Goal: Entertainment & Leisure: Browse casually

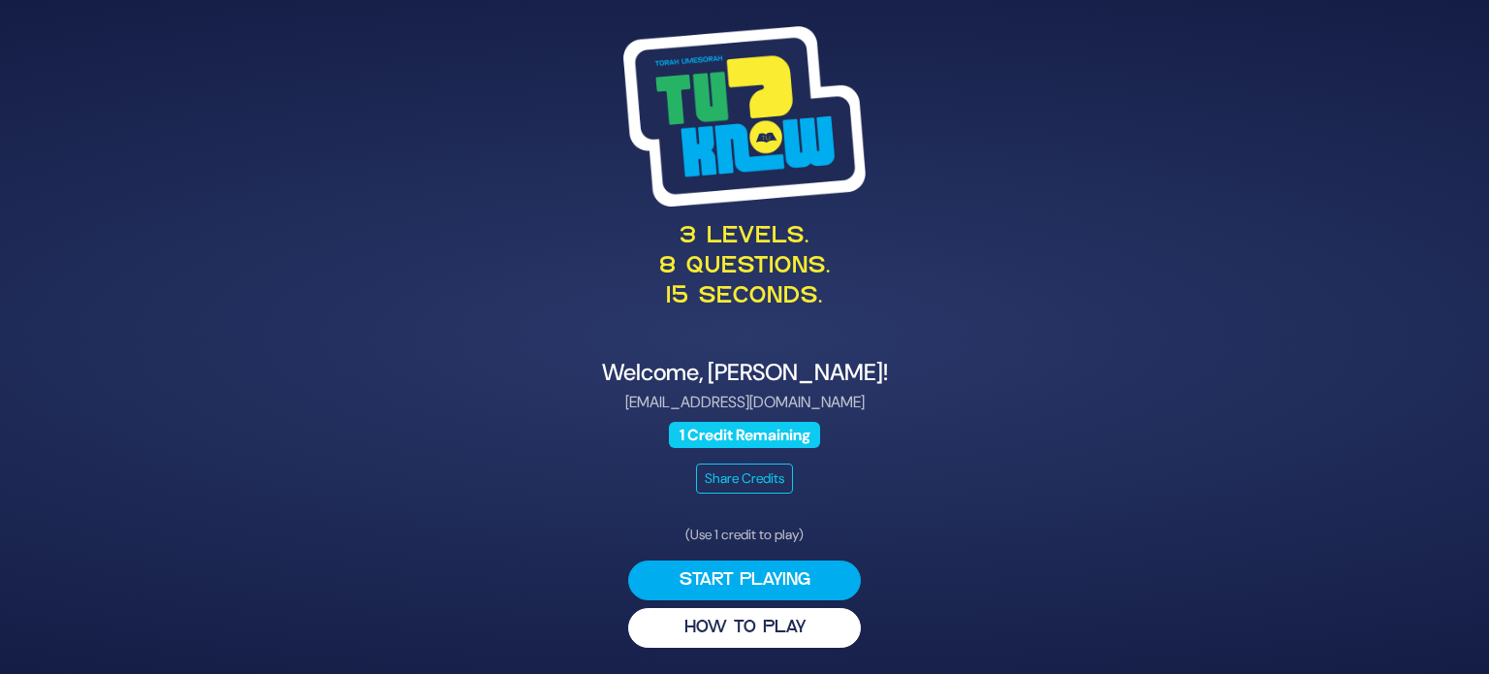
click at [772, 575] on button "Start Playing" at bounding box center [744, 580] width 233 height 40
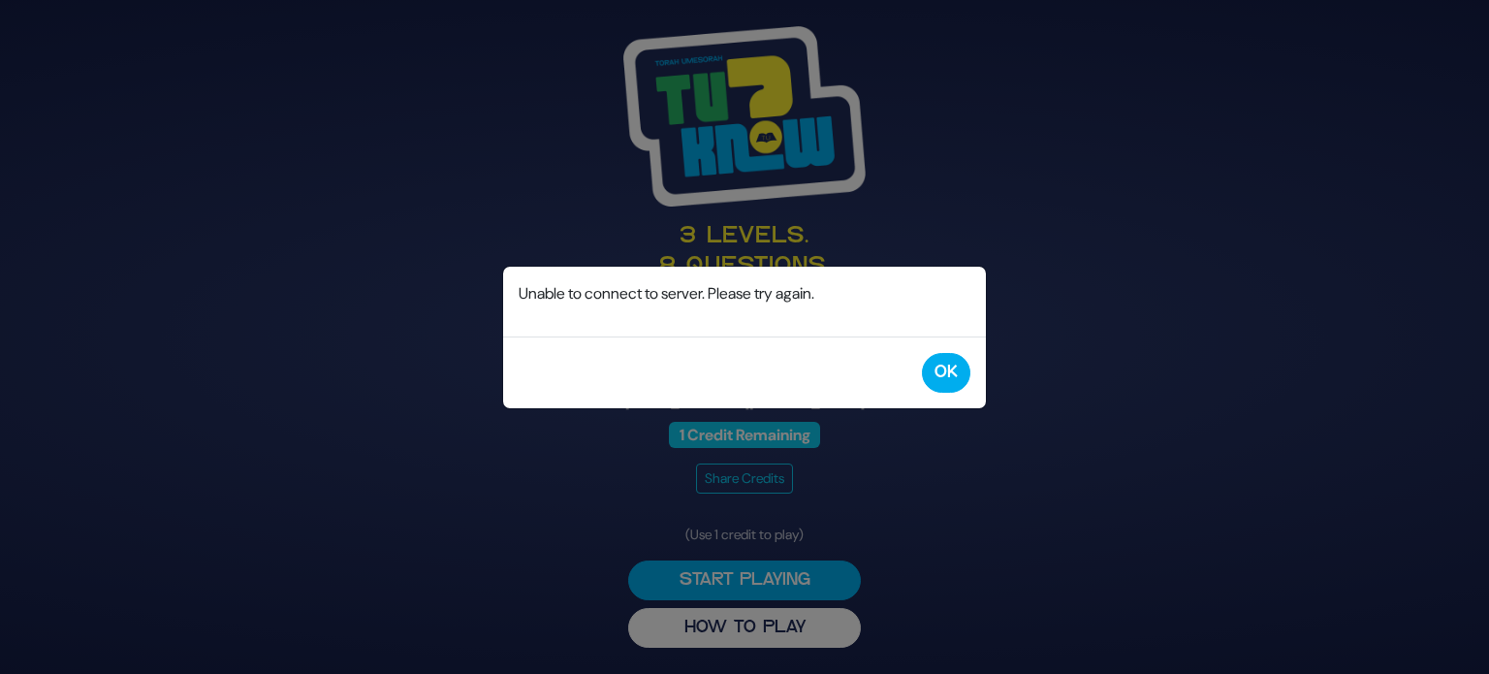
click at [973, 386] on div "OK" at bounding box center [744, 372] width 483 height 72
click at [950, 376] on button "OK" at bounding box center [946, 373] width 48 height 40
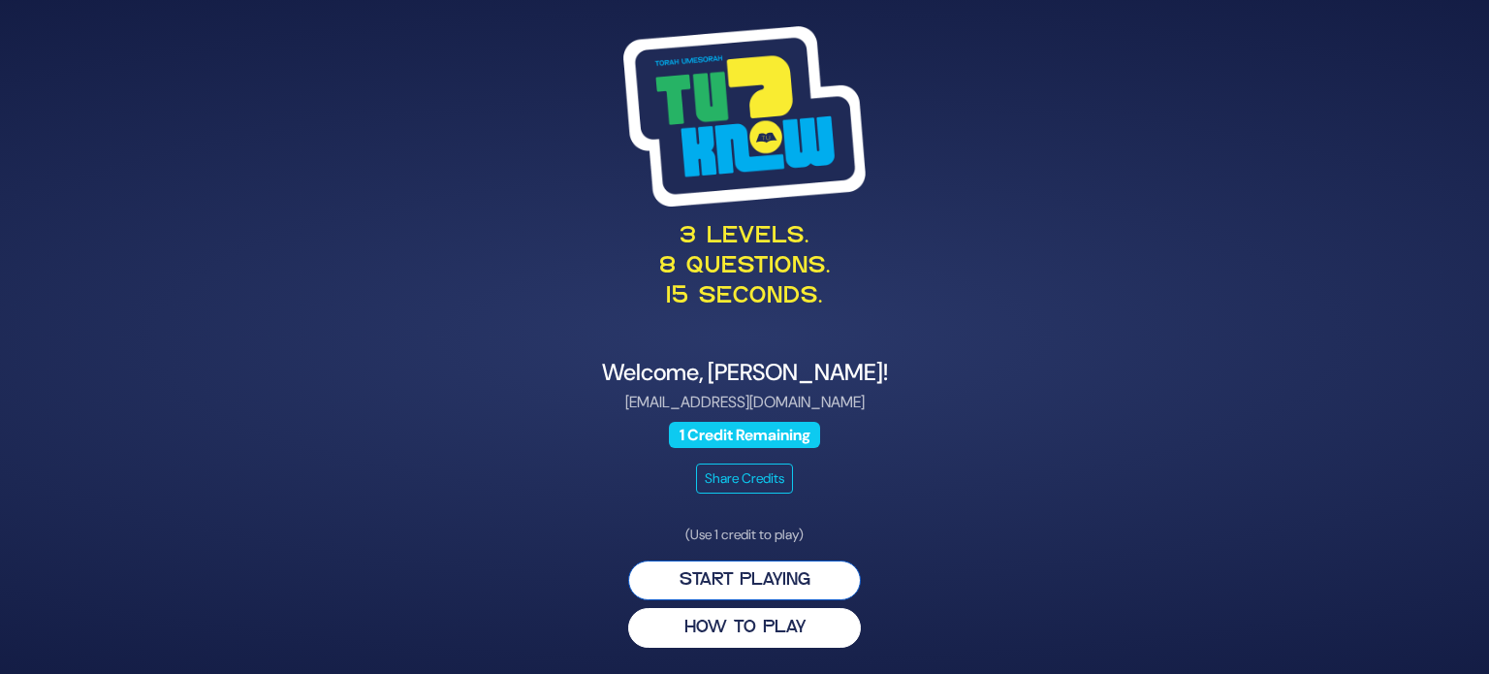
click at [725, 579] on button "Start Playing" at bounding box center [744, 580] width 233 height 40
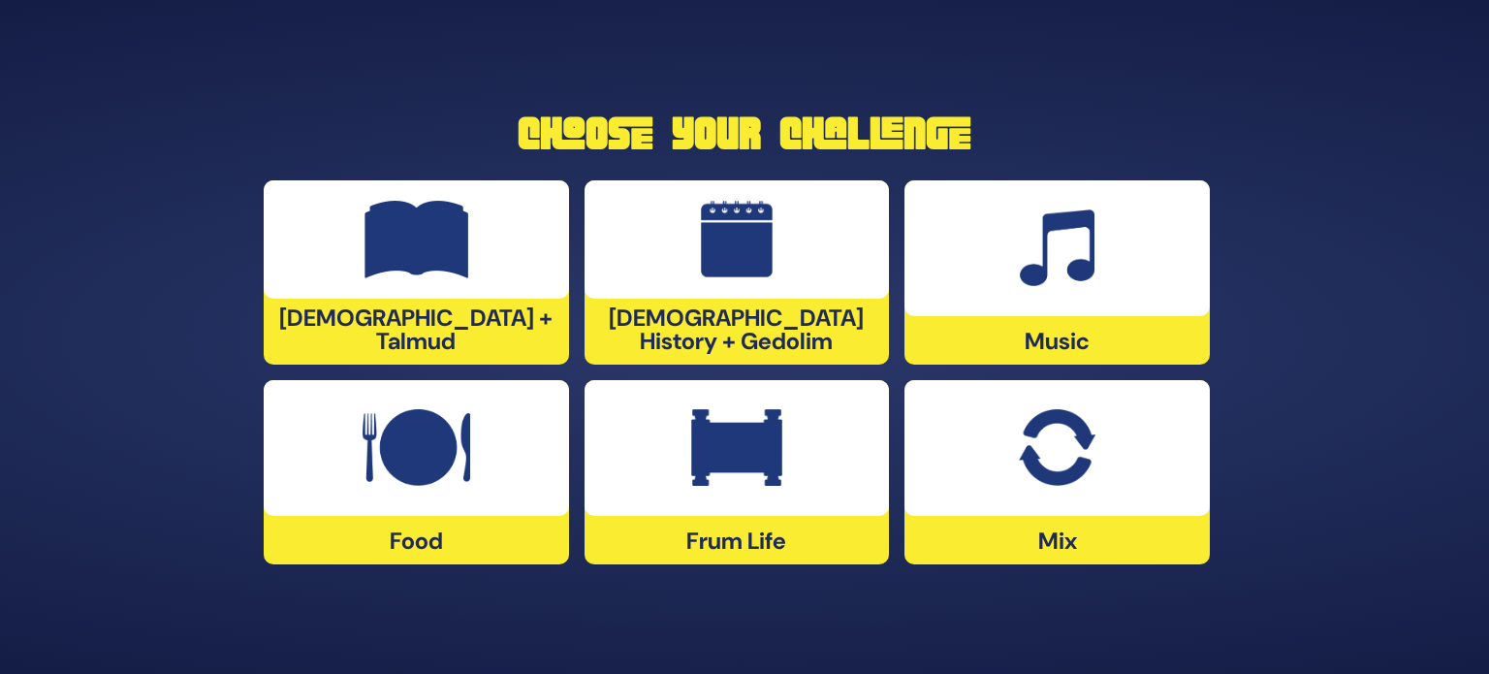
click at [1121, 559] on div "Mix" at bounding box center [1056, 472] width 305 height 184
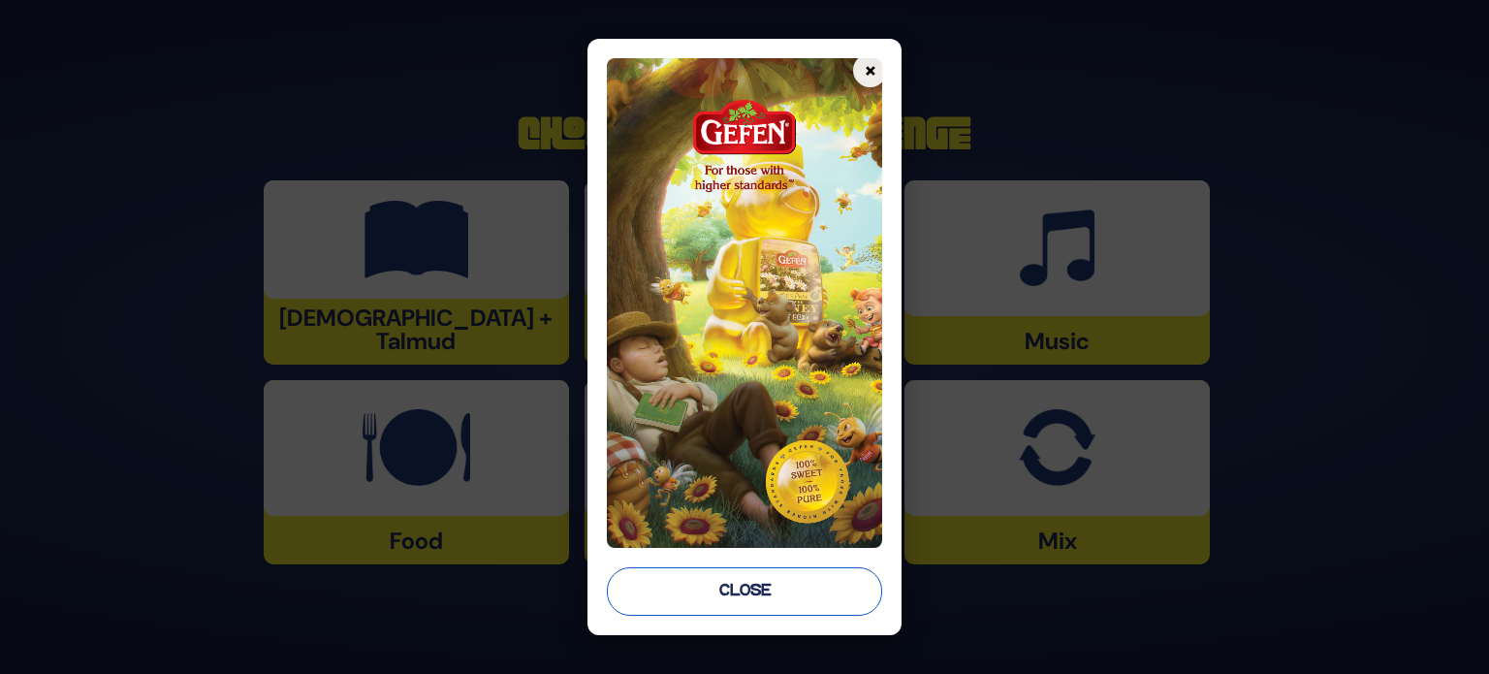
click at [698, 587] on button "Close" at bounding box center [744, 591] width 275 height 48
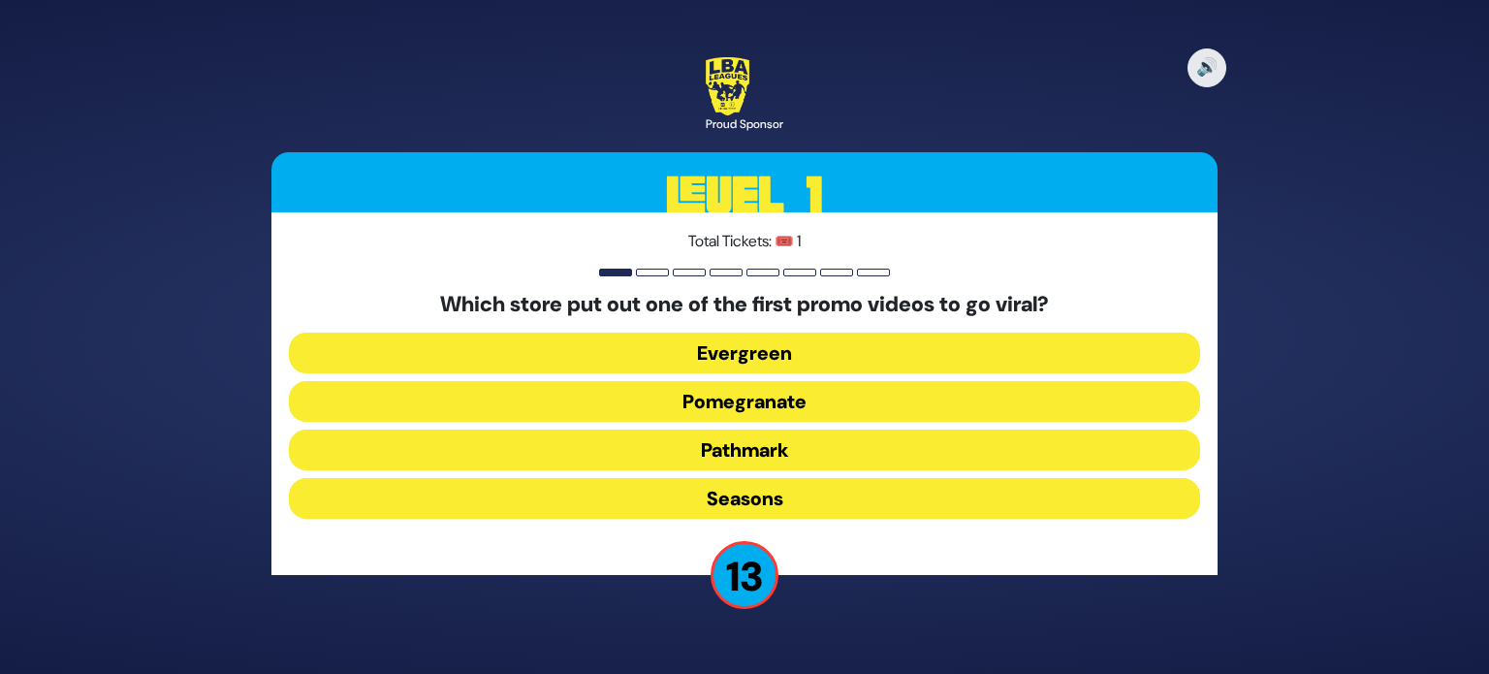
click at [771, 404] on button "Pomegranate" at bounding box center [744, 401] width 911 height 41
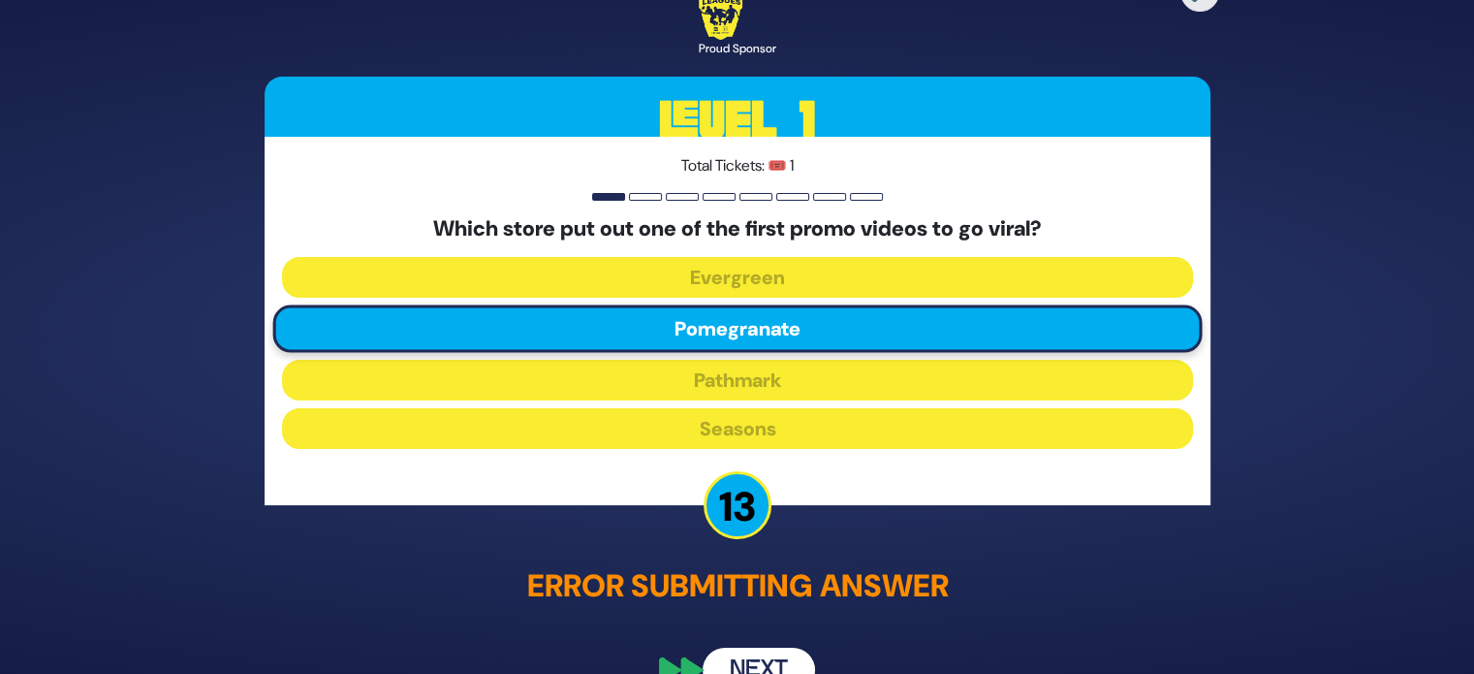
click at [760, 652] on button "Next" at bounding box center [759, 670] width 112 height 45
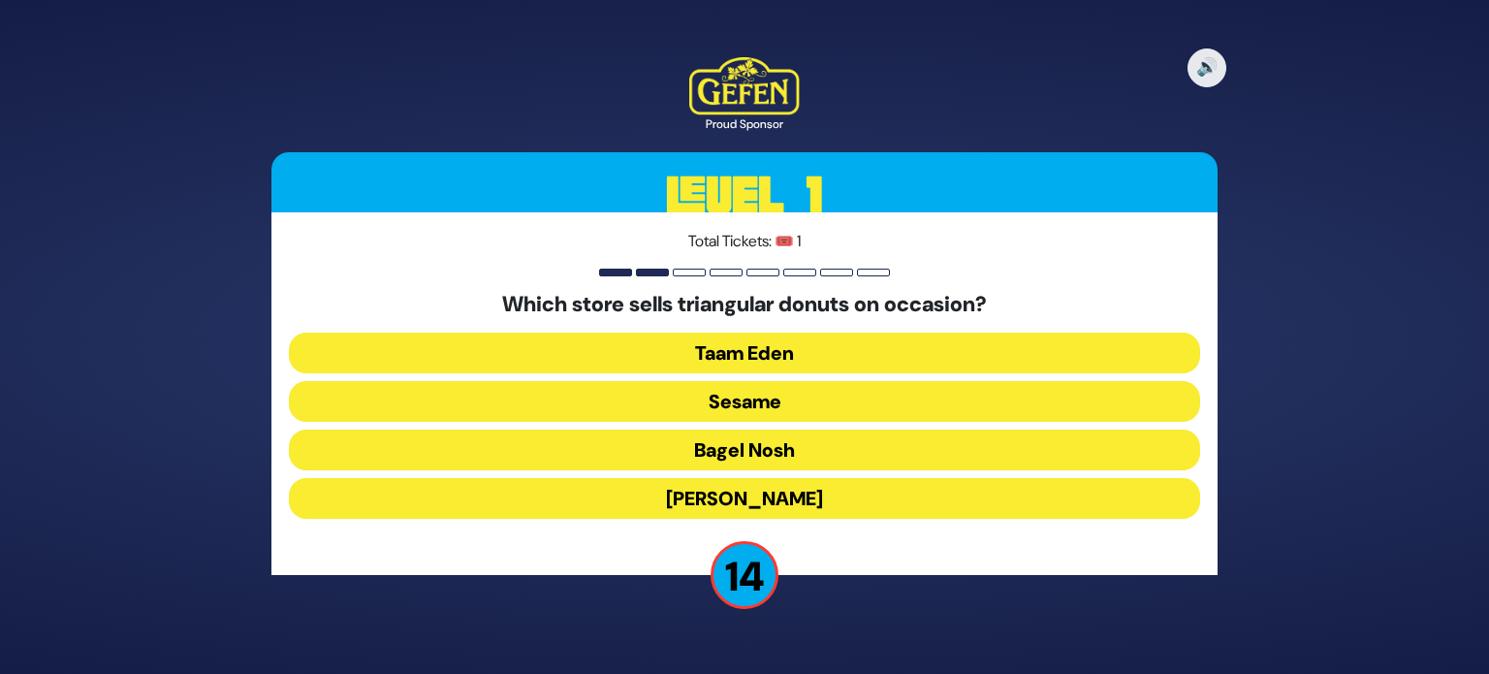
click at [808, 402] on button "Sesame" at bounding box center [744, 401] width 911 height 41
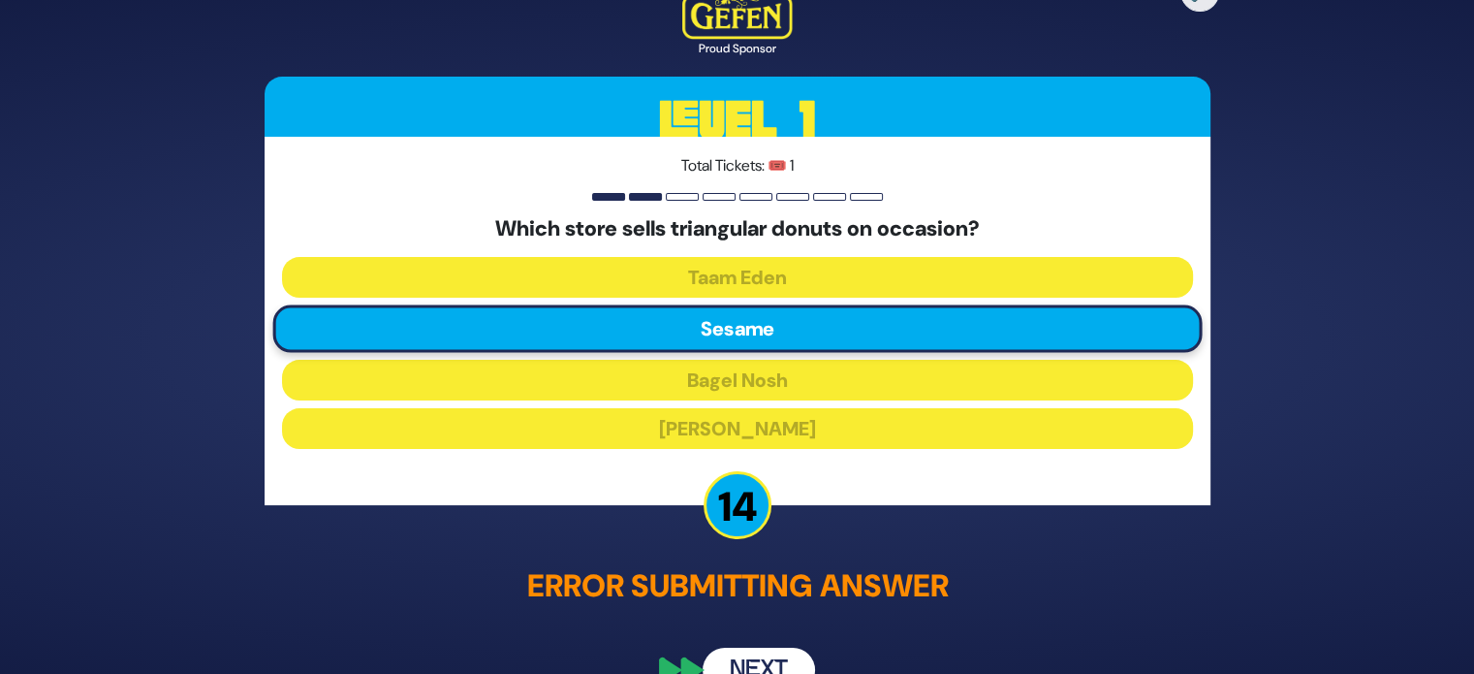
click at [758, 662] on button "Next" at bounding box center [759, 670] width 112 height 45
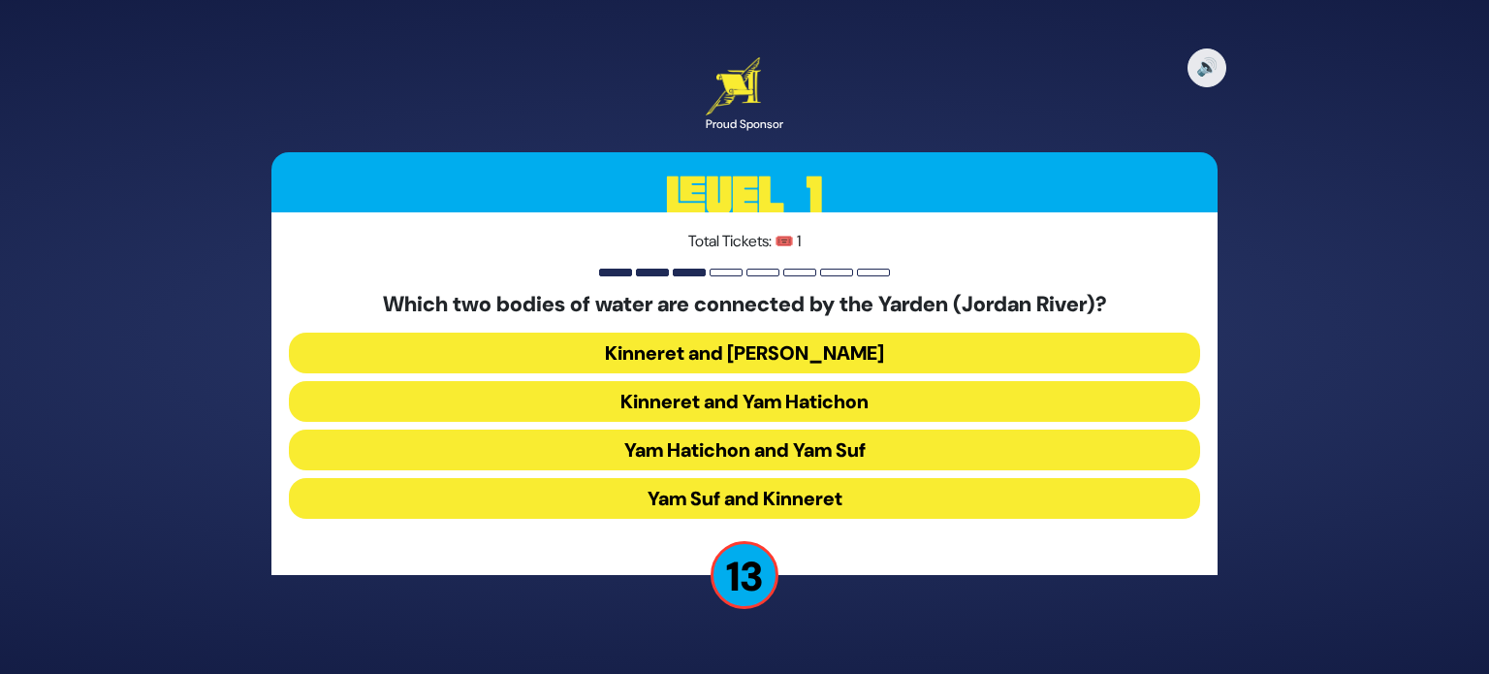
click at [815, 360] on button "Kinneret and [PERSON_NAME]" at bounding box center [744, 353] width 911 height 41
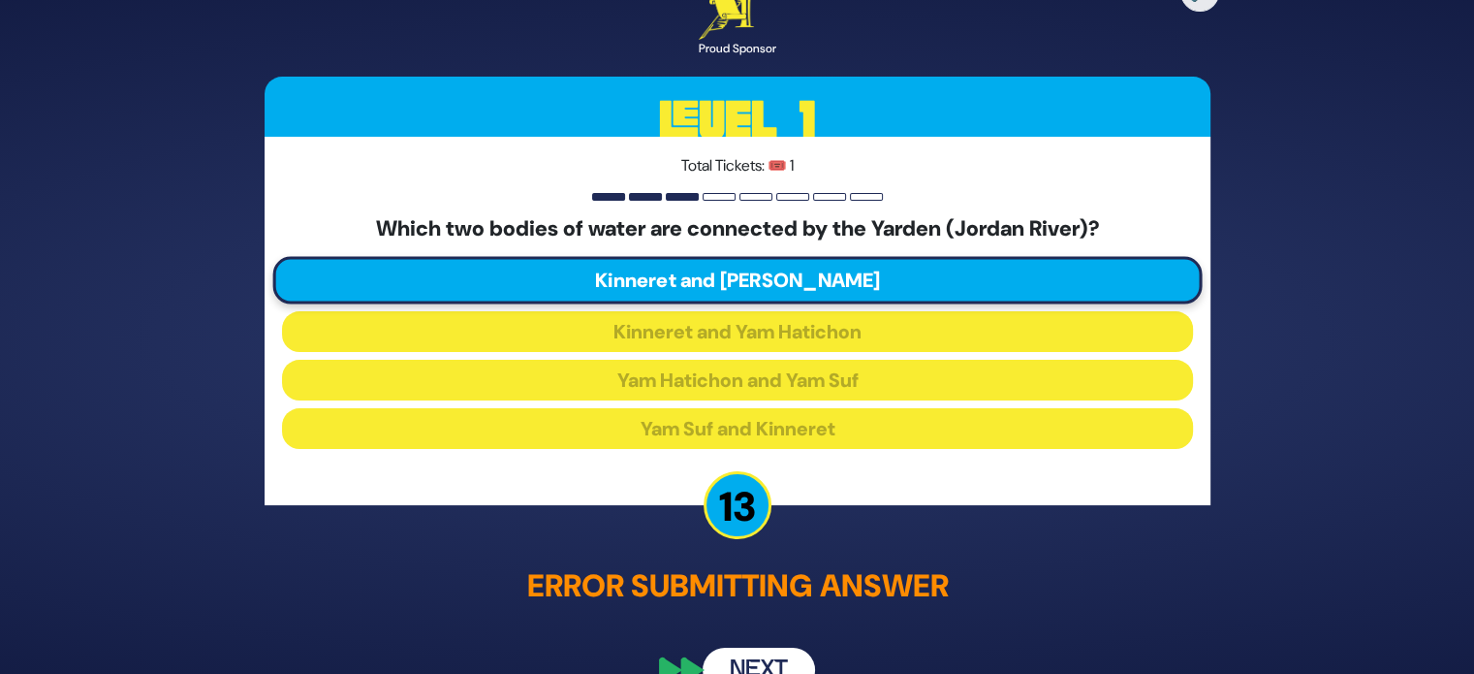
click at [772, 657] on button "Next" at bounding box center [759, 670] width 112 height 45
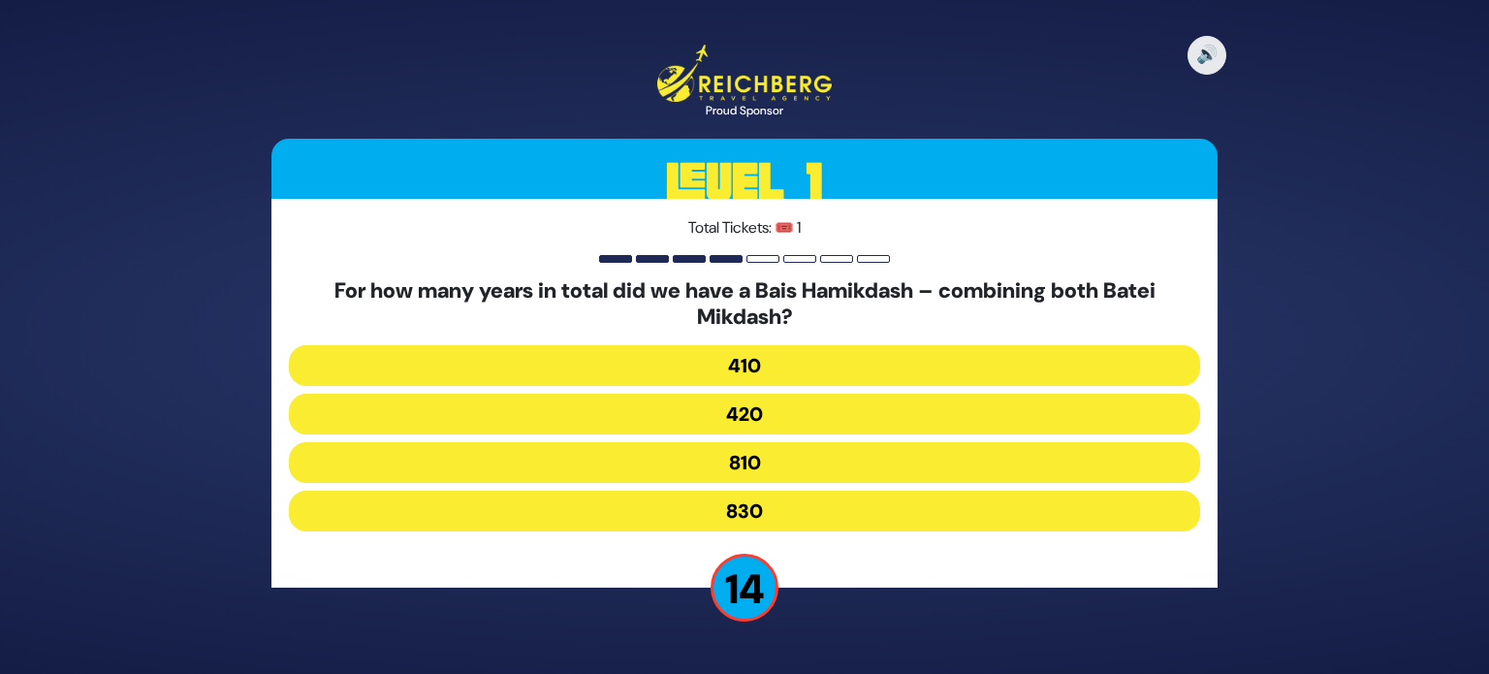
click at [803, 497] on button "830" at bounding box center [744, 511] width 911 height 41
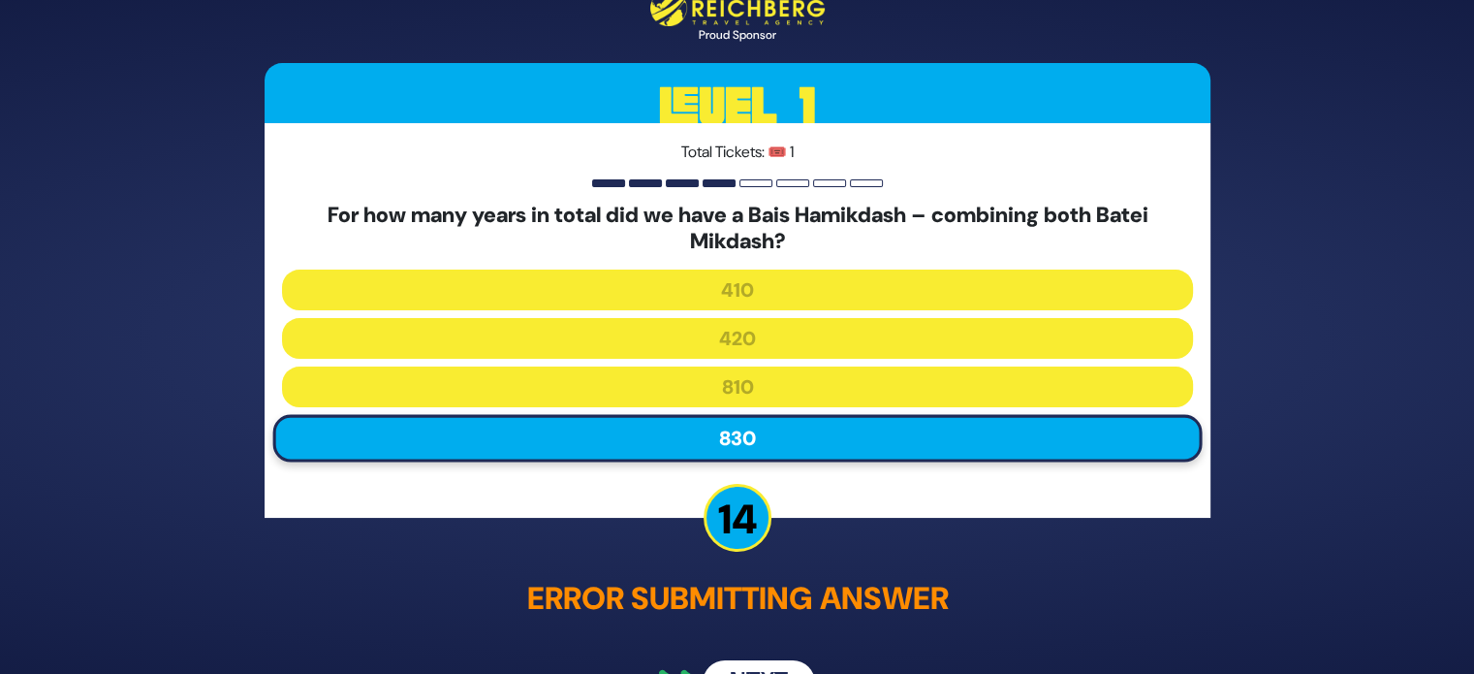
click at [742, 666] on button "Next" at bounding box center [759, 682] width 112 height 45
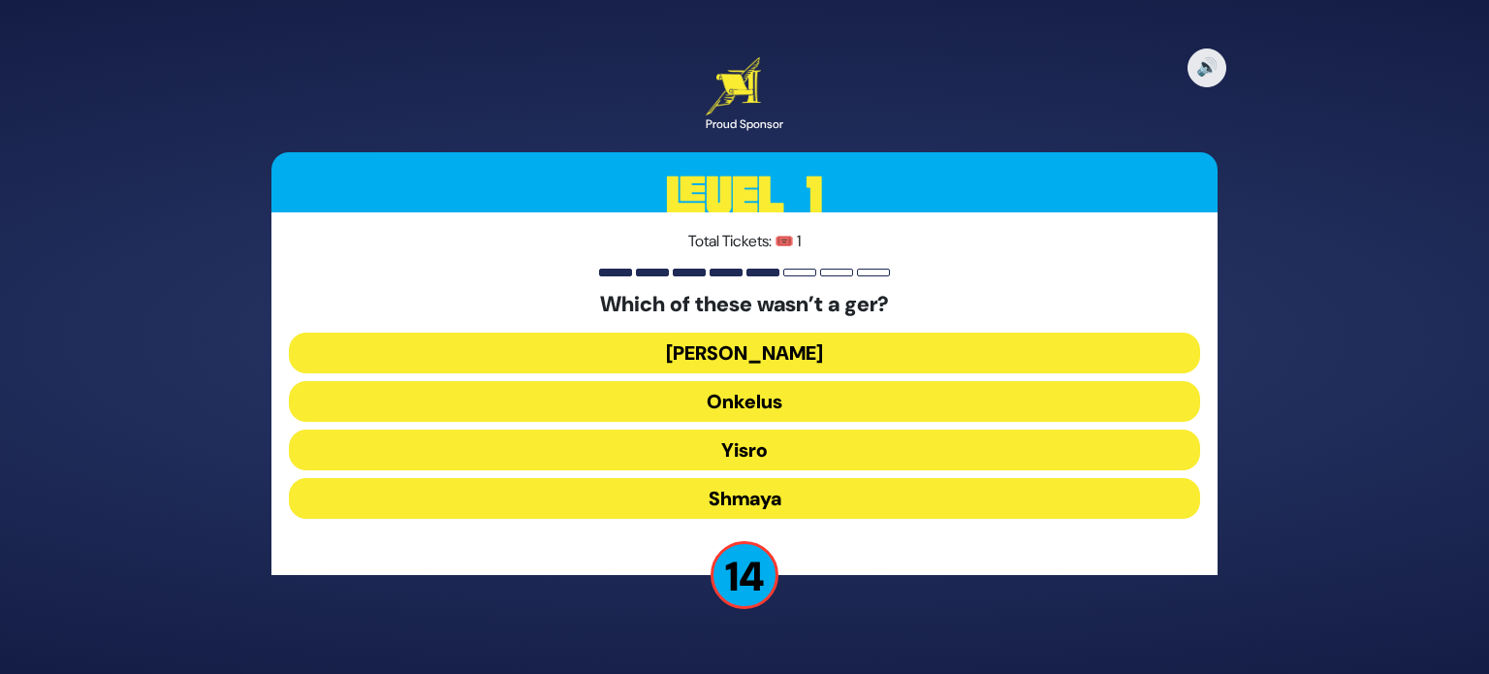
click at [780, 485] on button "Shmaya" at bounding box center [744, 498] width 911 height 41
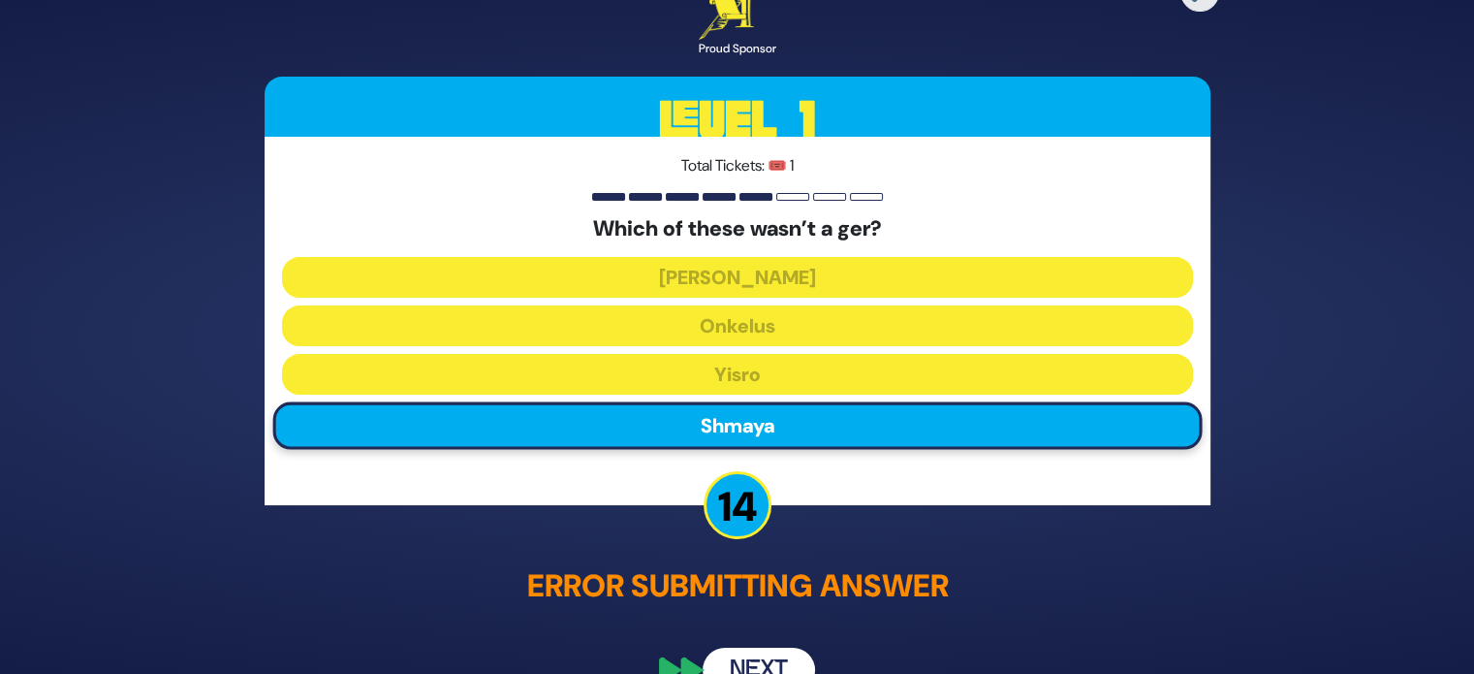
click at [745, 653] on button "Next" at bounding box center [759, 670] width 112 height 45
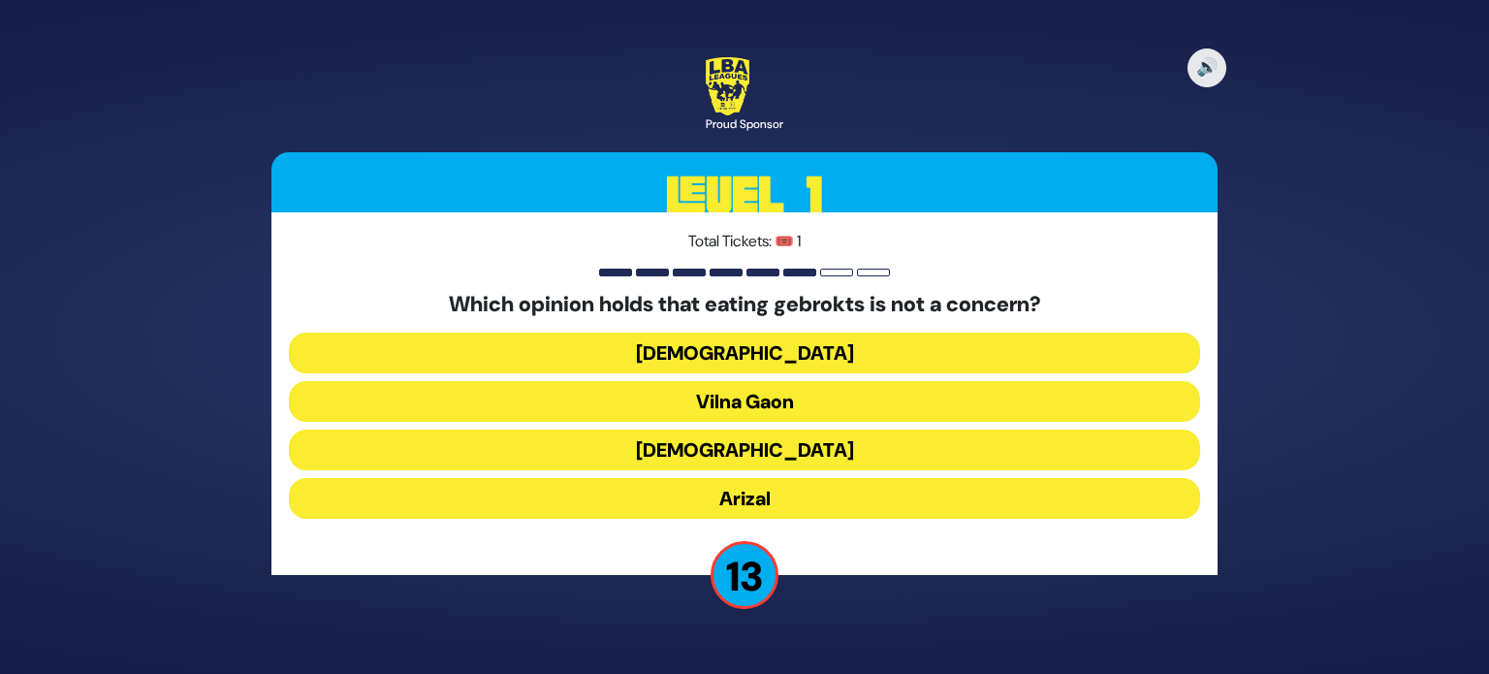
click at [806, 407] on button "Vilna Gaon" at bounding box center [744, 401] width 911 height 41
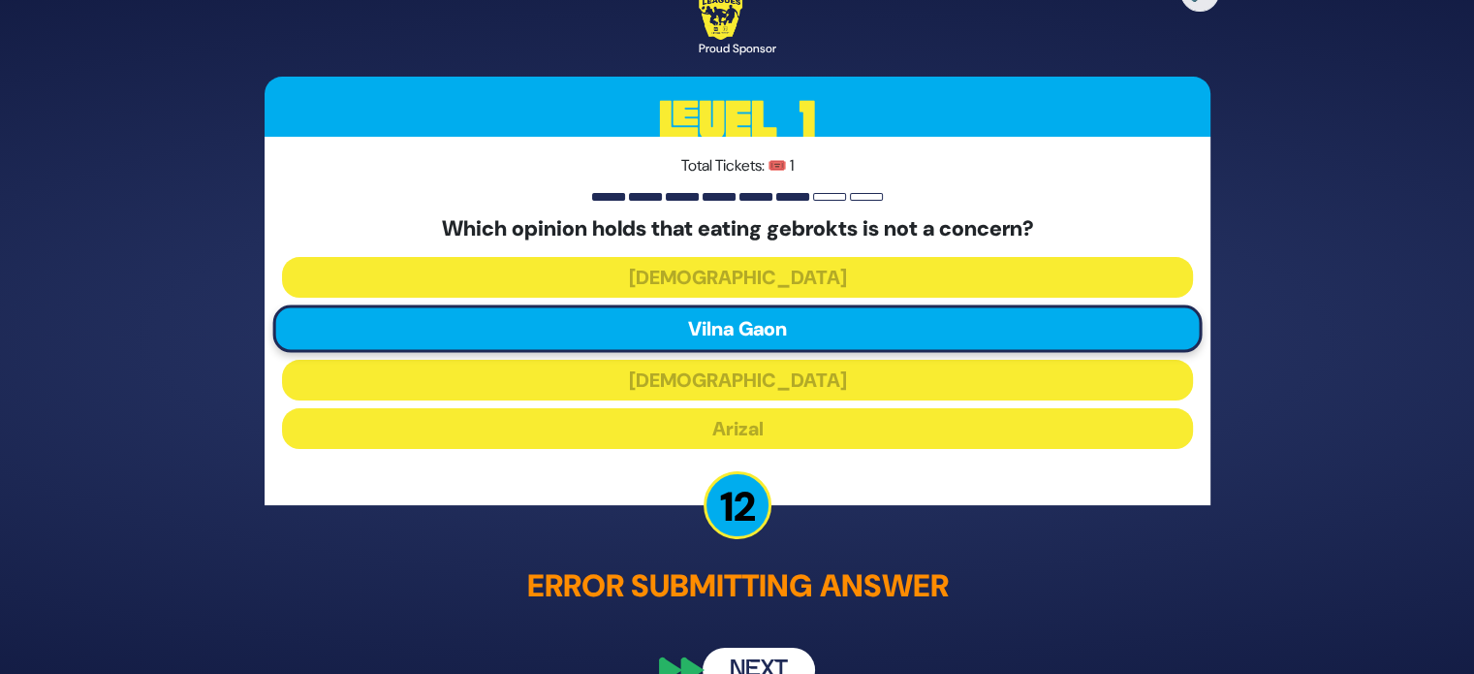
click at [754, 663] on button "Next" at bounding box center [759, 670] width 112 height 45
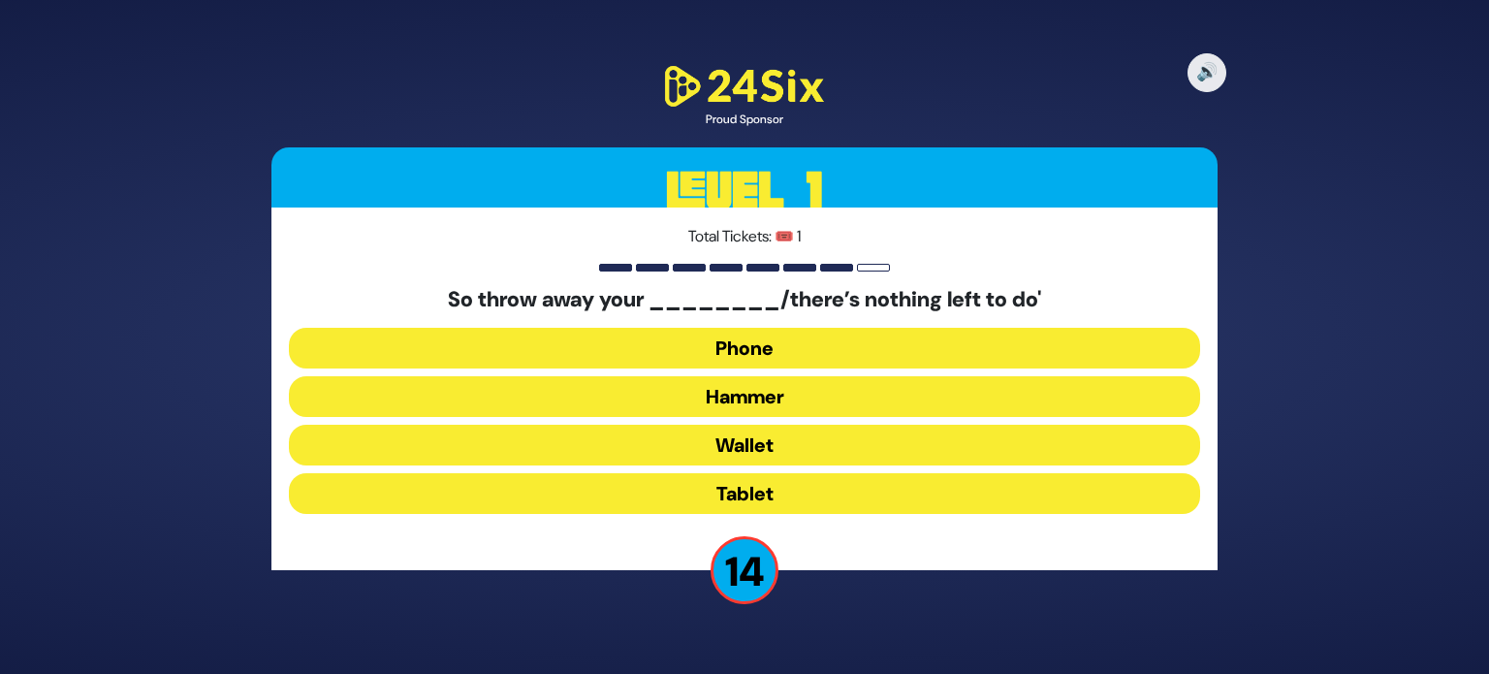
click at [797, 396] on button "Hammer" at bounding box center [744, 396] width 911 height 41
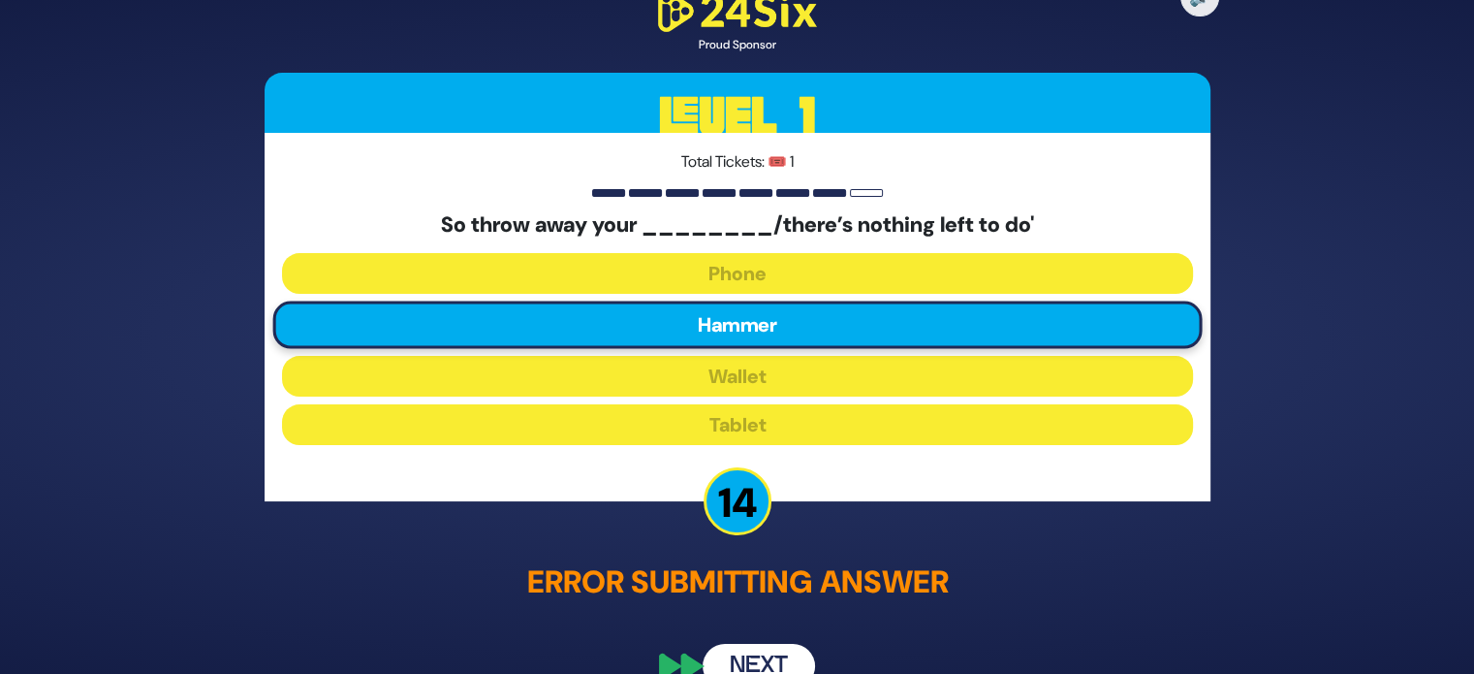
click at [744, 650] on button "Next" at bounding box center [759, 666] width 112 height 45
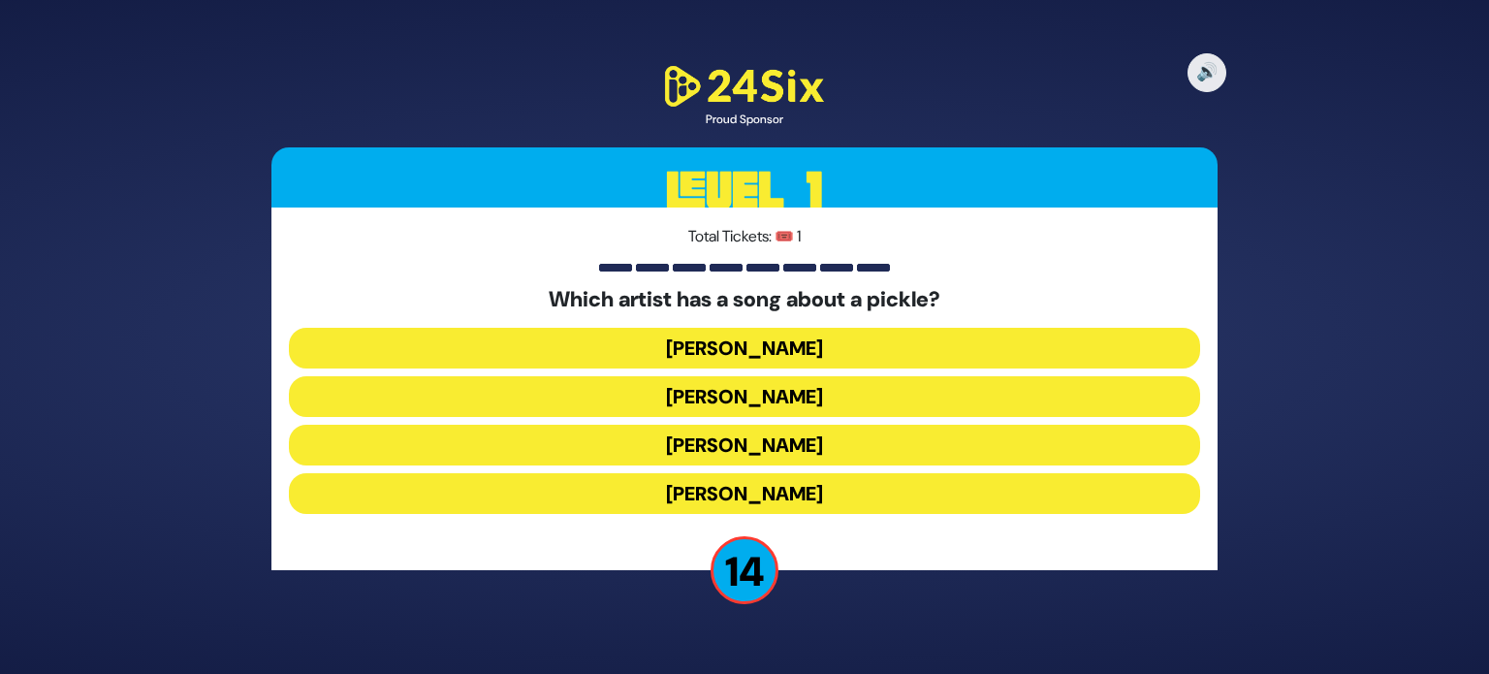
click at [767, 335] on button "[PERSON_NAME]" at bounding box center [744, 348] width 911 height 41
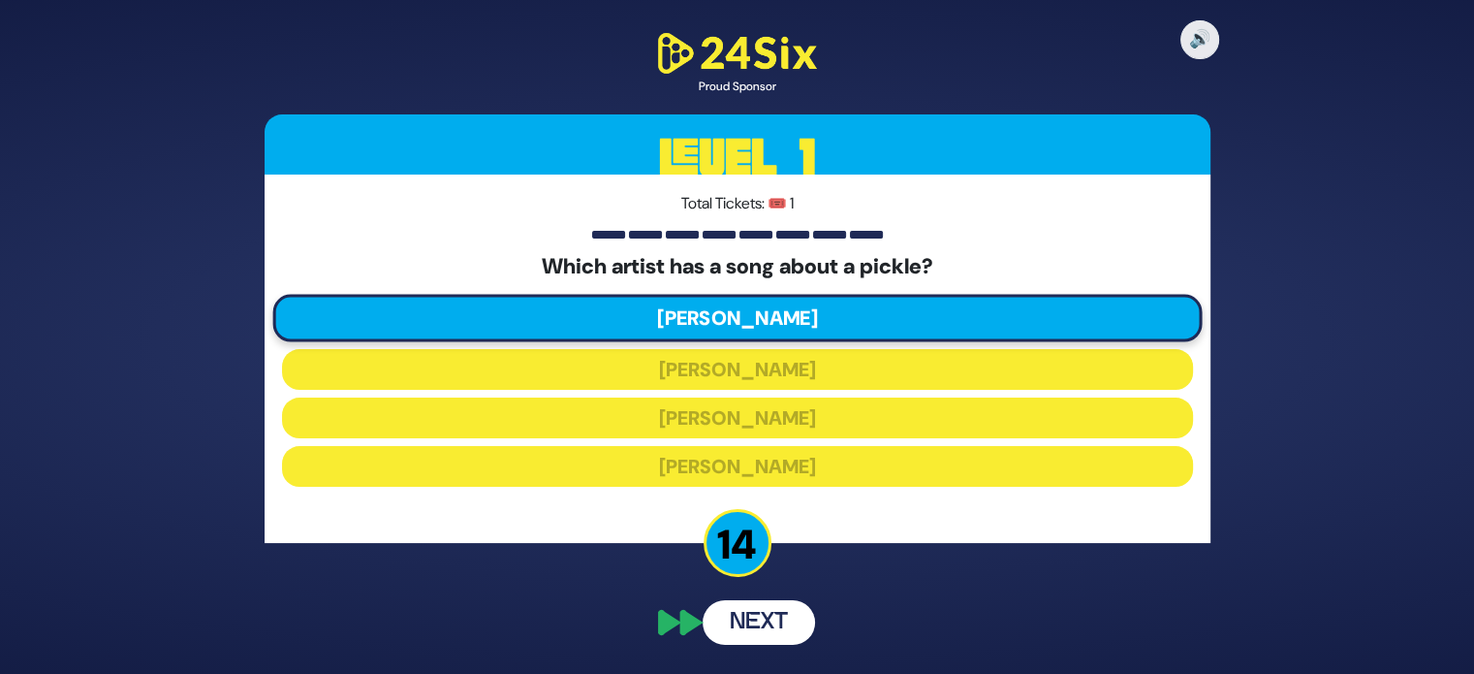
click at [755, 623] on div "🔊 Proud Sponsor Level 1 Total Tickets: 🎟️ 1 Which artist has a song about a pic…" at bounding box center [737, 337] width 993 height 663
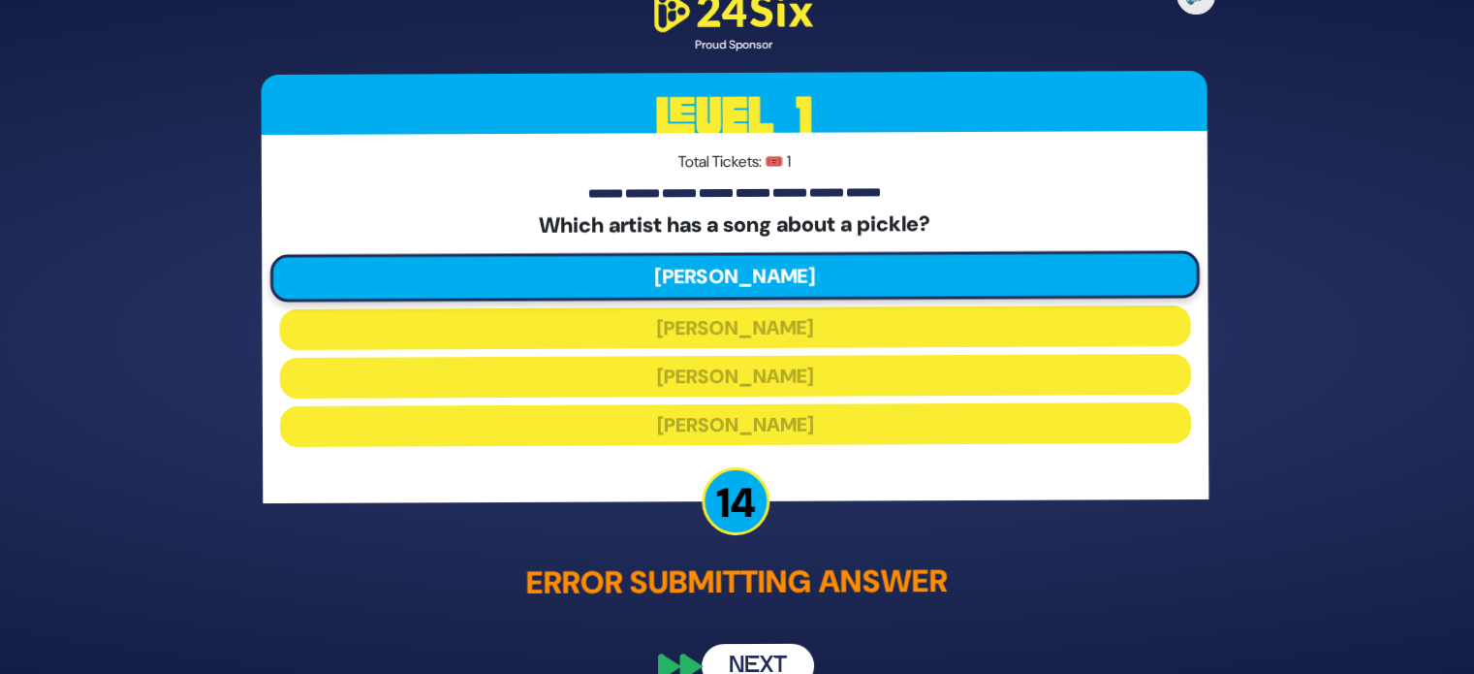
click at [752, 647] on button "Next" at bounding box center [759, 666] width 112 height 45
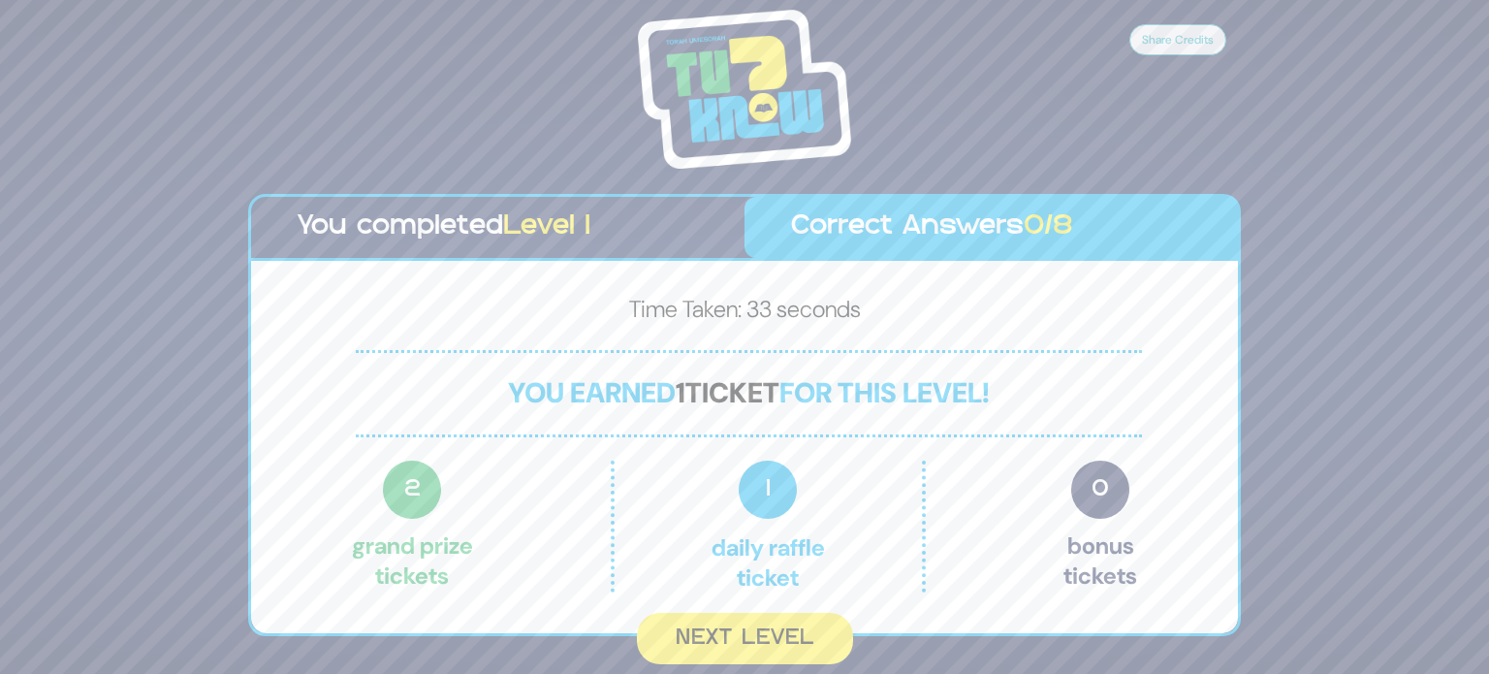
click at [752, 647] on button "Next Level" at bounding box center [745, 638] width 216 height 51
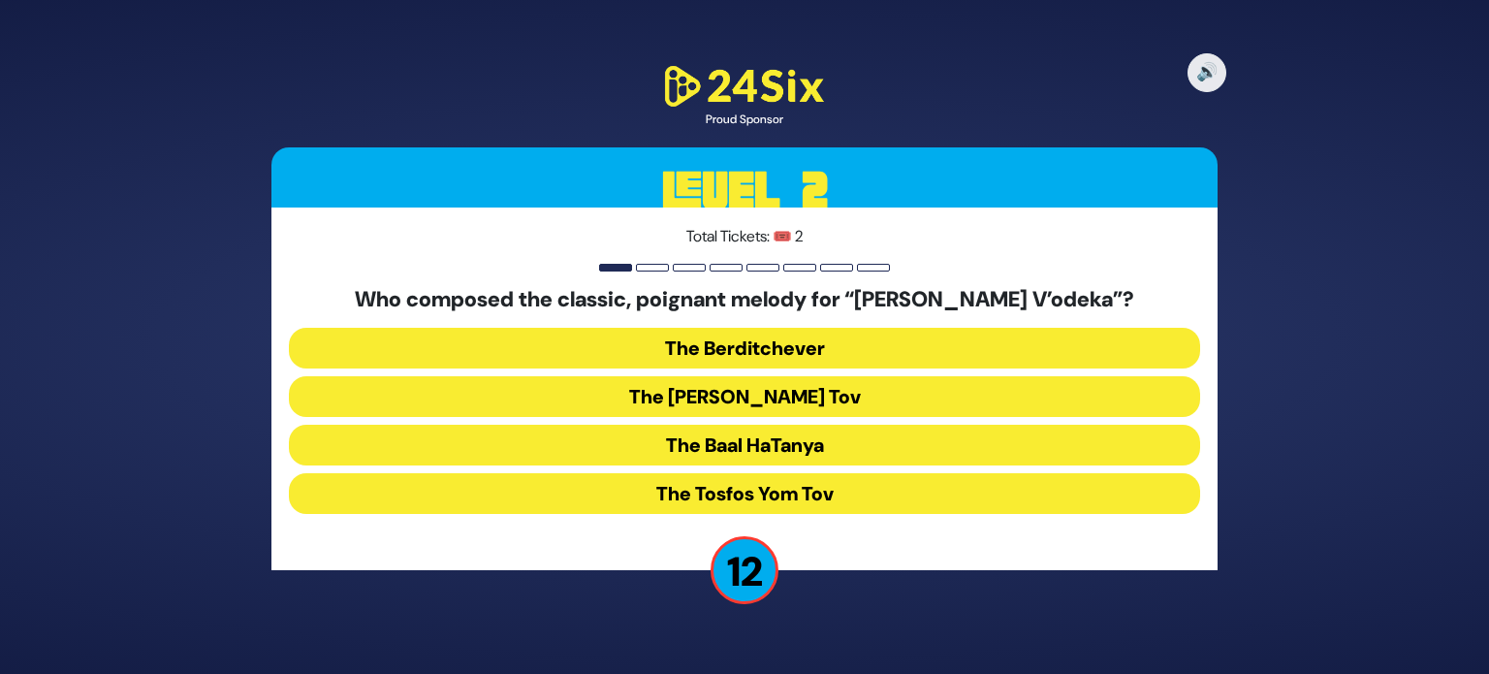
click at [807, 441] on button "The Baal HaTanya" at bounding box center [744, 445] width 911 height 41
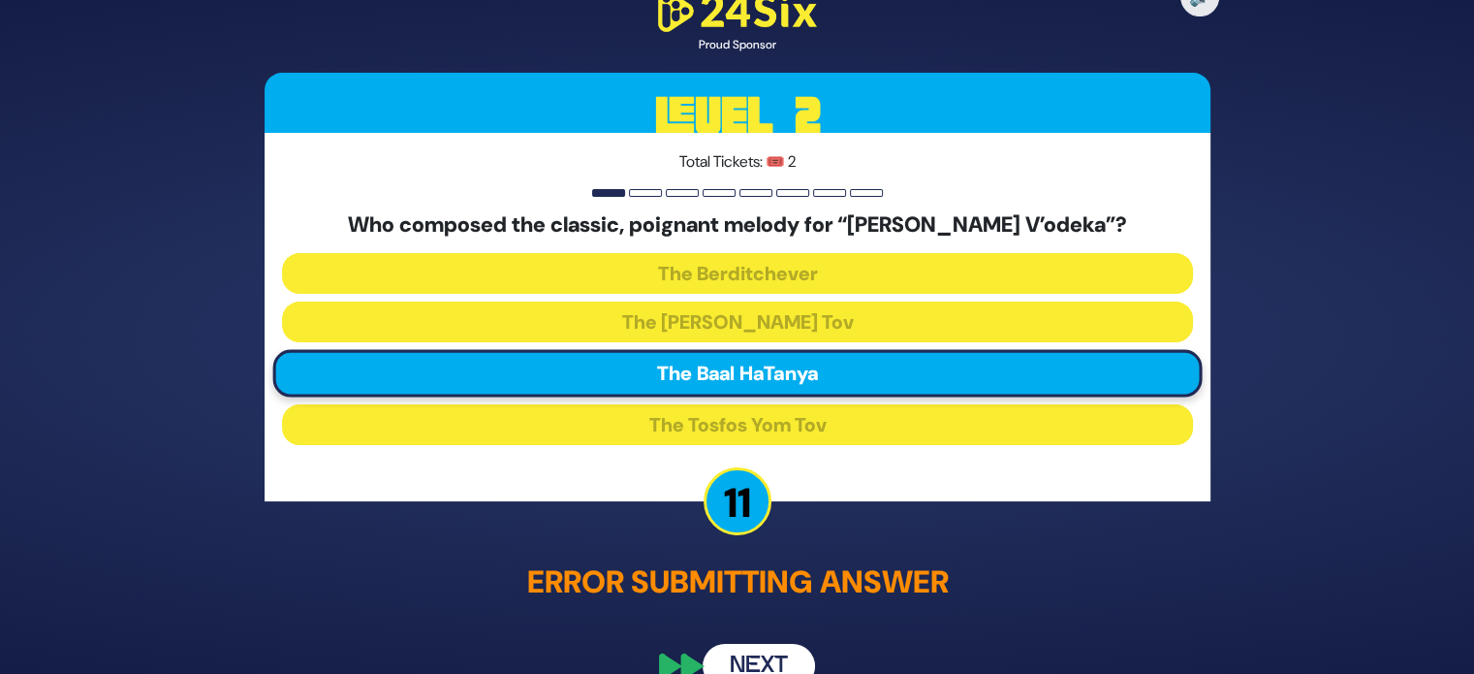
click at [753, 649] on button "Next" at bounding box center [759, 666] width 112 height 45
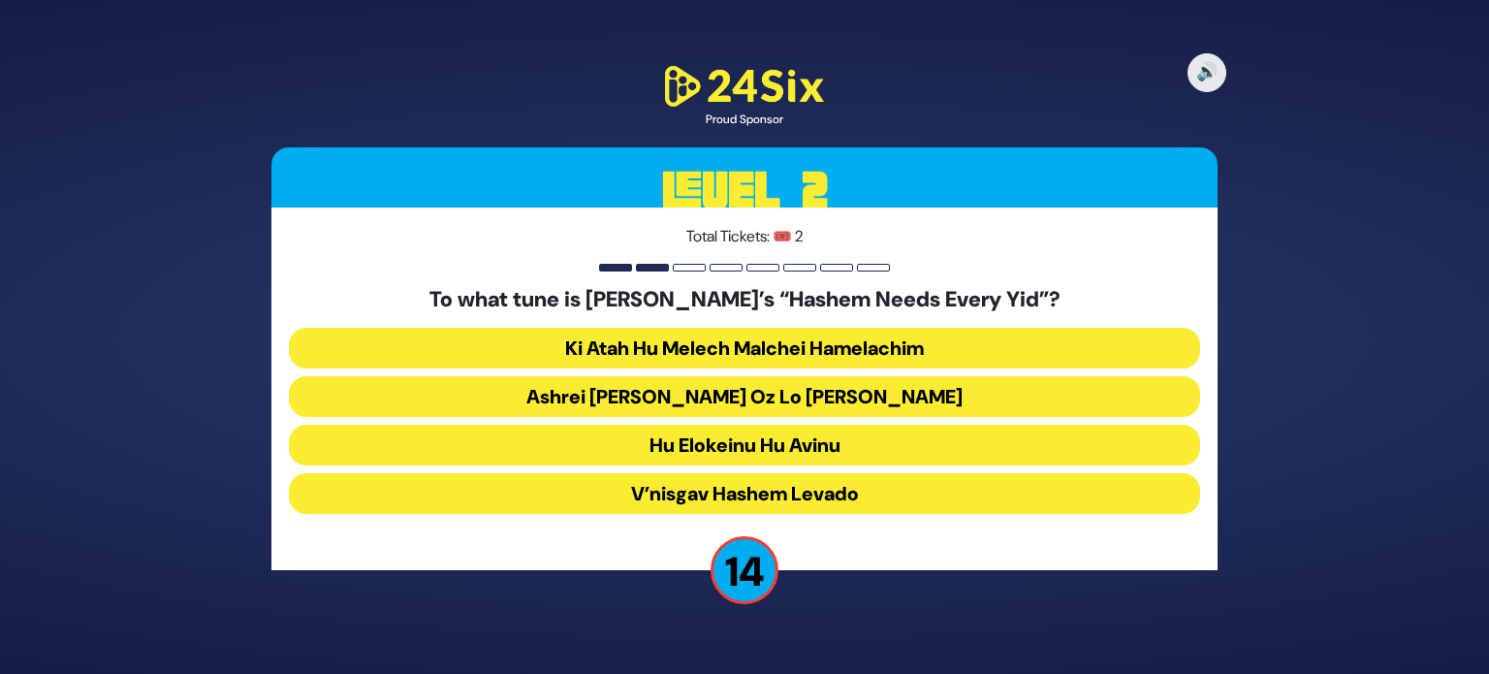
click at [754, 402] on button "Ashrei [PERSON_NAME] Oz Lo [PERSON_NAME]" at bounding box center [744, 396] width 911 height 41
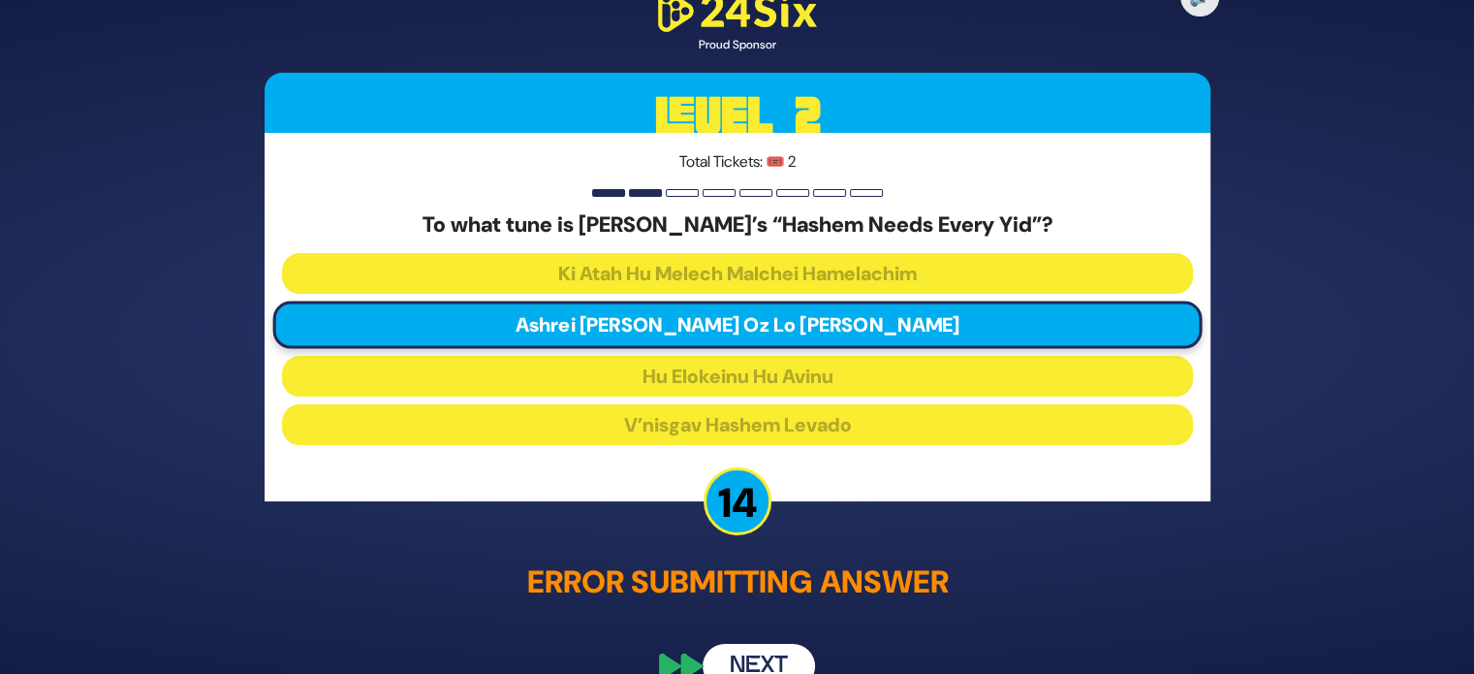
click at [765, 647] on button "Next" at bounding box center [759, 666] width 112 height 45
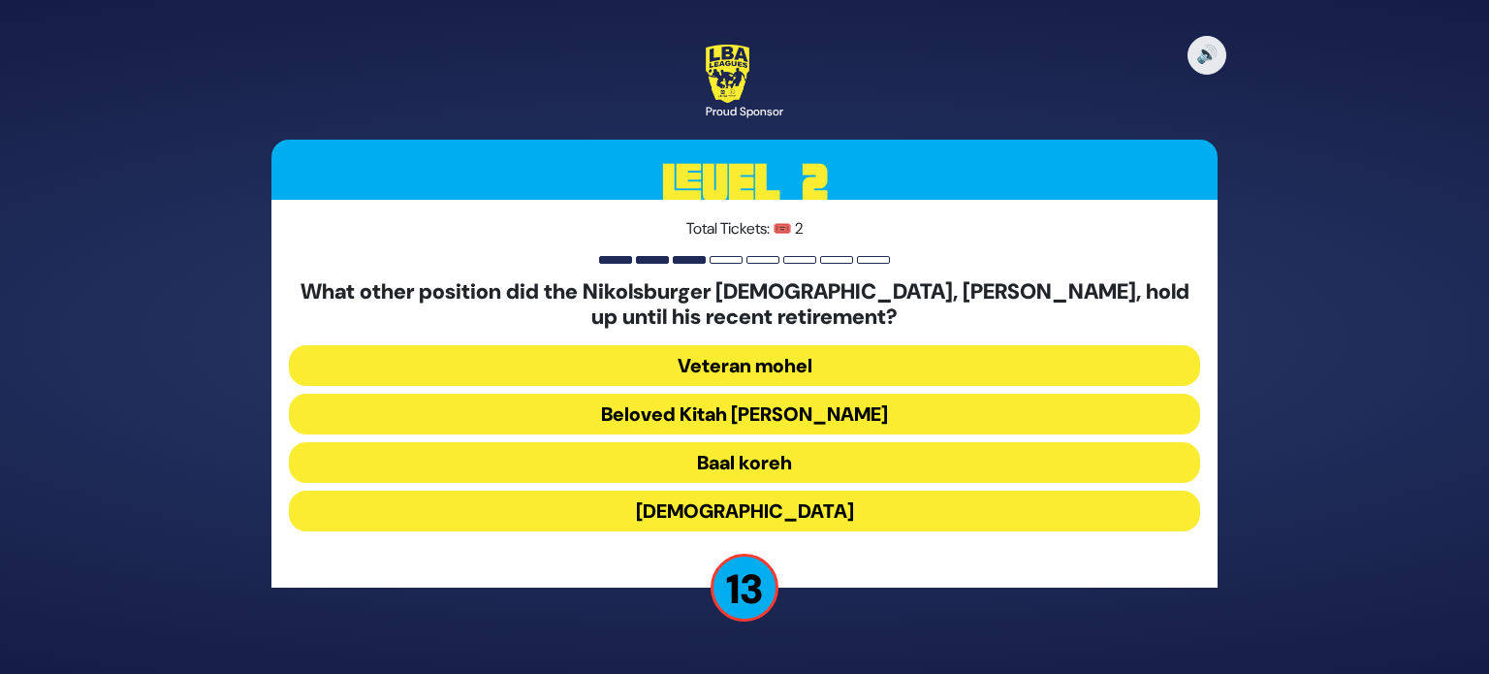
click at [810, 410] on button "Beloved Kitah [PERSON_NAME]" at bounding box center [744, 414] width 911 height 41
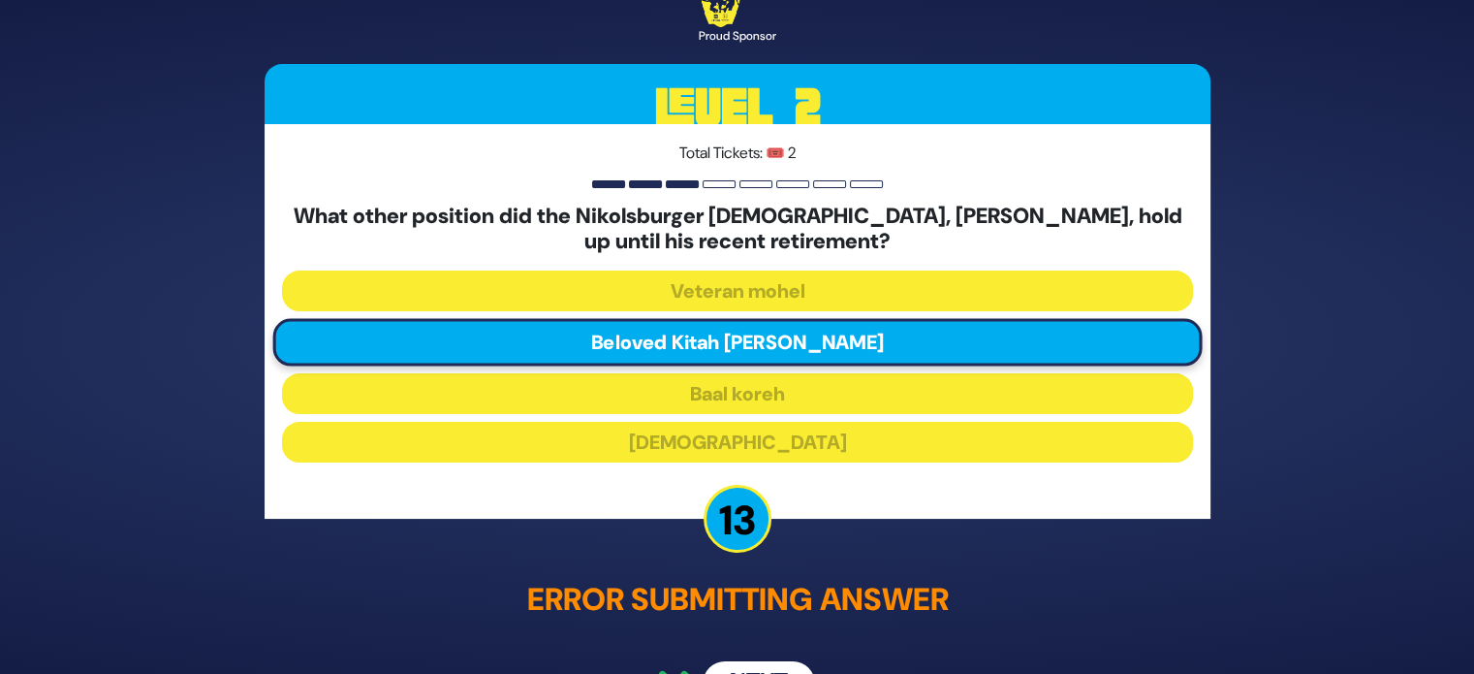
click at [783, 654] on div "🔊 Proud Sponsor Level 2 Total Tickets: 🎟️ 2 What other position did the Nikolsb…" at bounding box center [737, 337] width 993 height 783
click at [777, 672] on button "Next" at bounding box center [759, 682] width 112 height 45
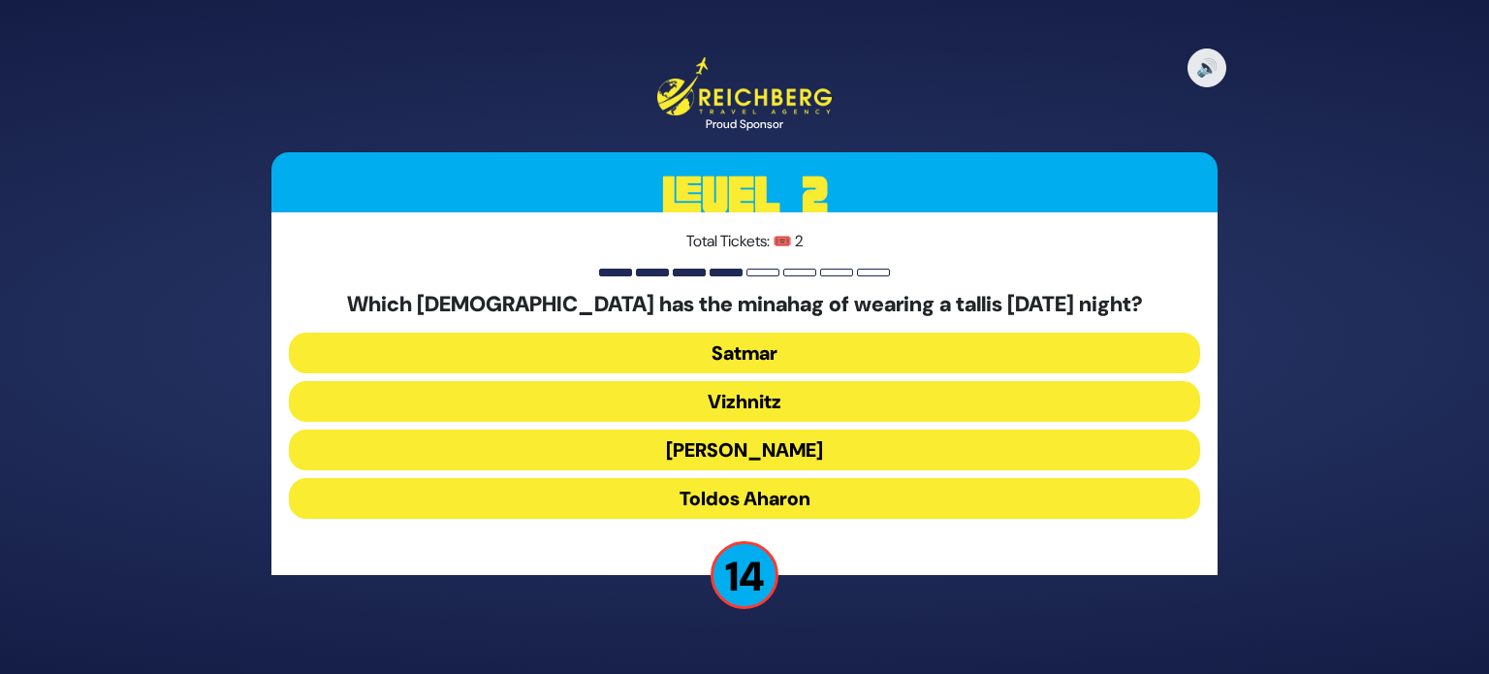
click at [779, 503] on button "Toldos Aharon" at bounding box center [744, 498] width 911 height 41
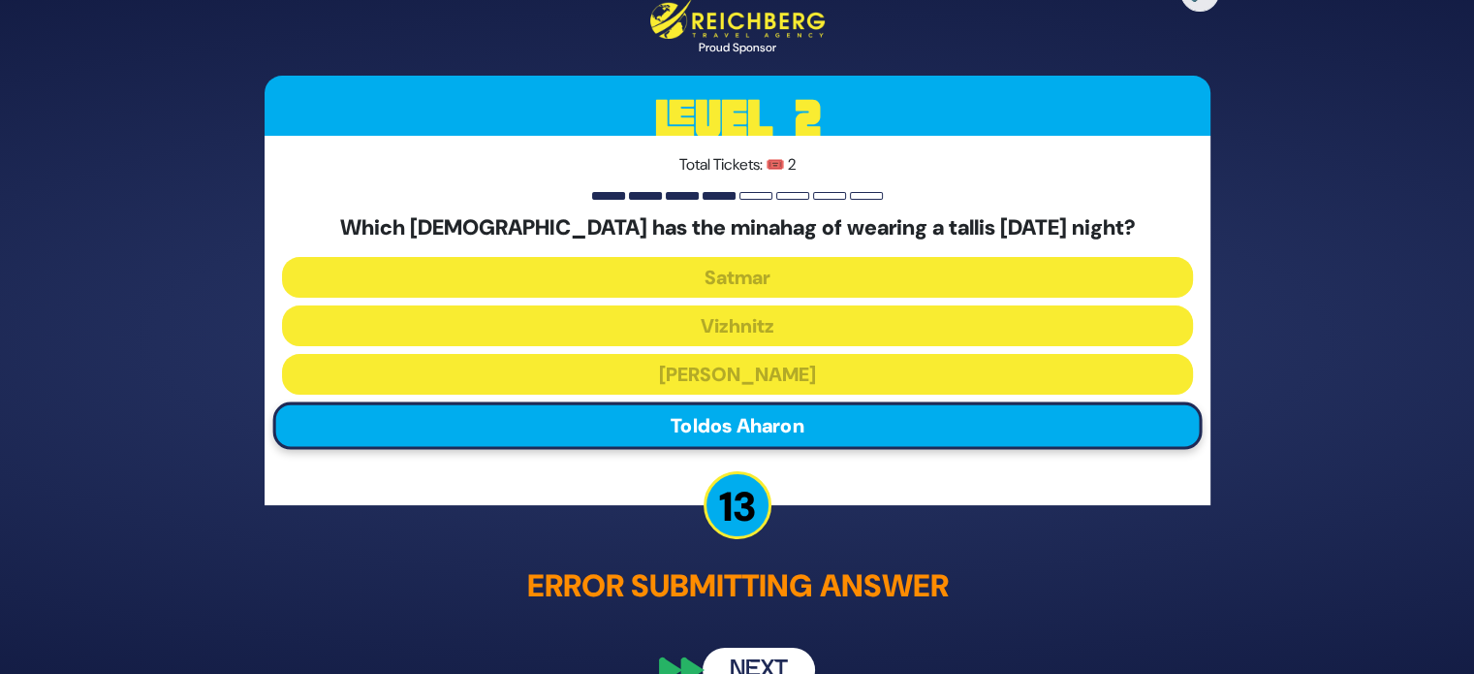
click at [756, 655] on button "Next" at bounding box center [759, 670] width 112 height 45
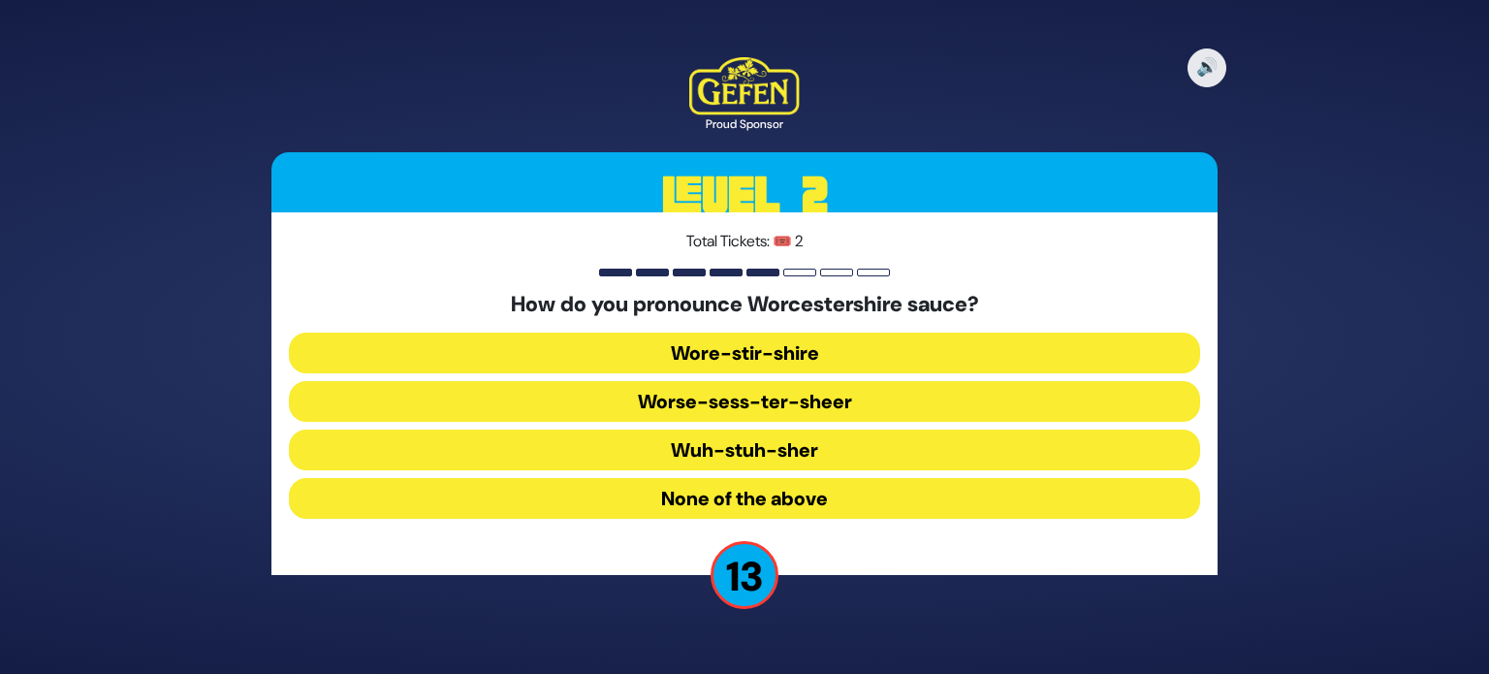
click at [787, 454] on button "Wuh-stuh-sher" at bounding box center [744, 449] width 911 height 41
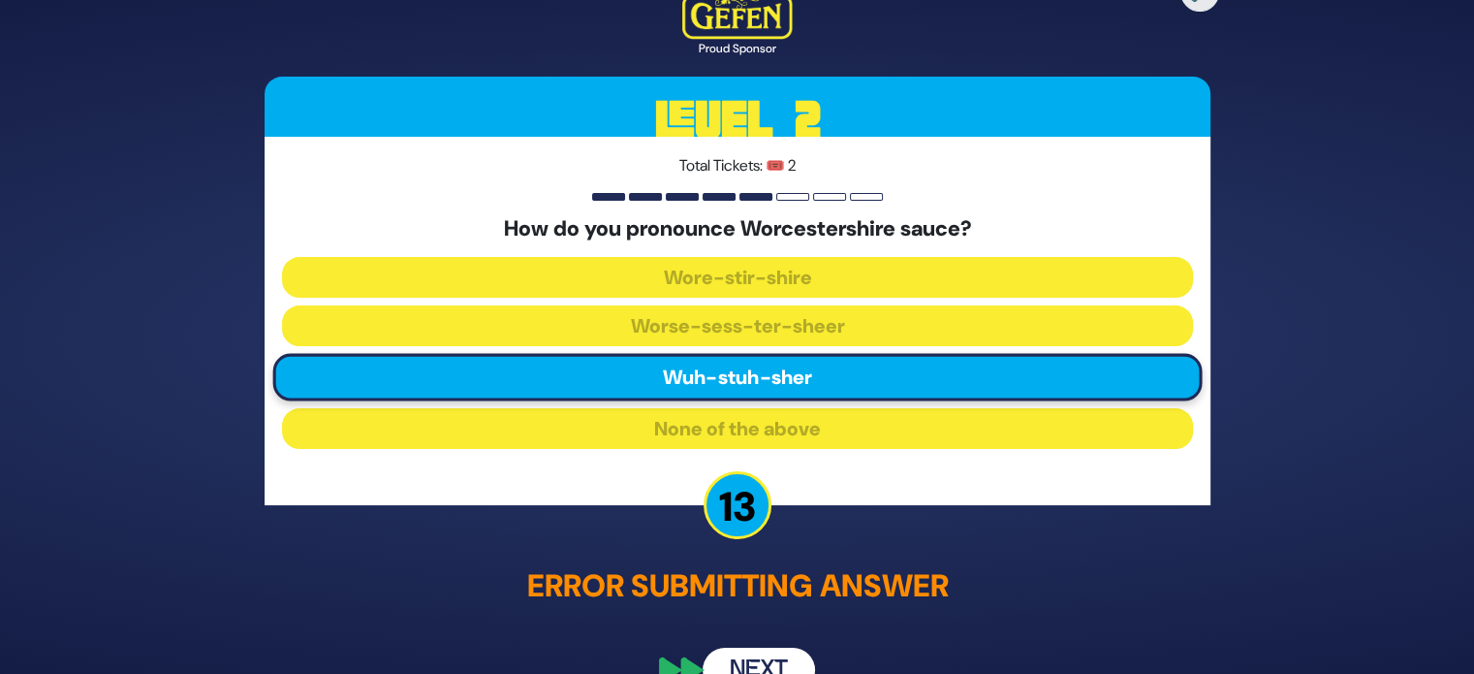
click at [739, 651] on button "Next" at bounding box center [759, 670] width 112 height 45
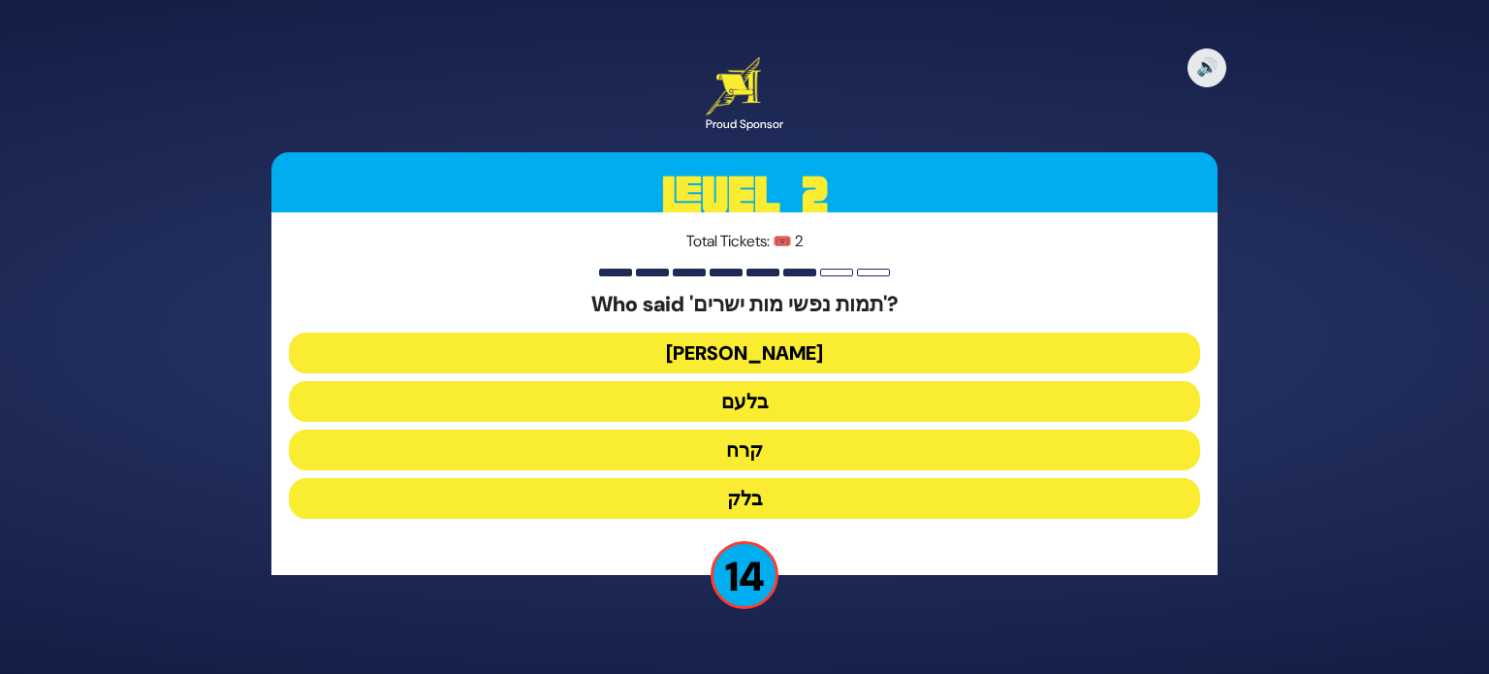
click at [803, 393] on button "בלעם" at bounding box center [744, 401] width 911 height 41
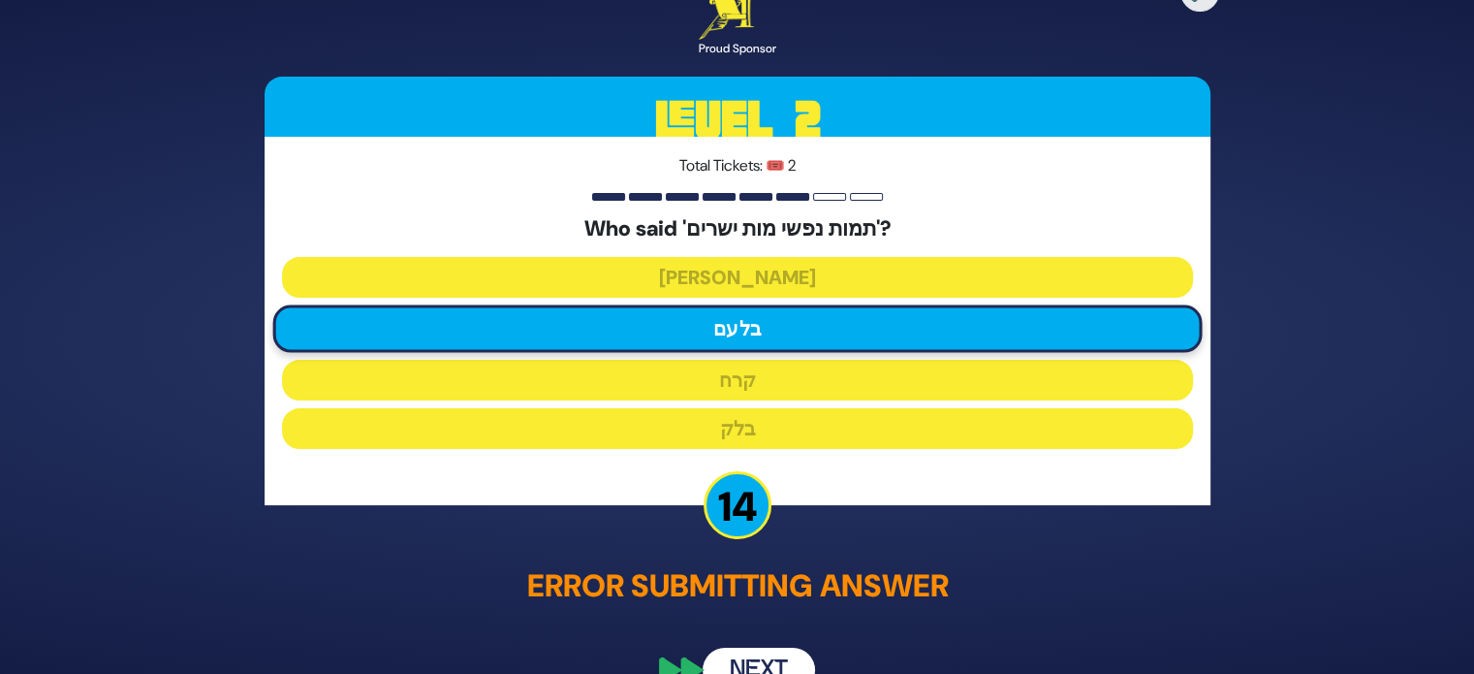
click at [741, 656] on button "Next" at bounding box center [759, 670] width 112 height 45
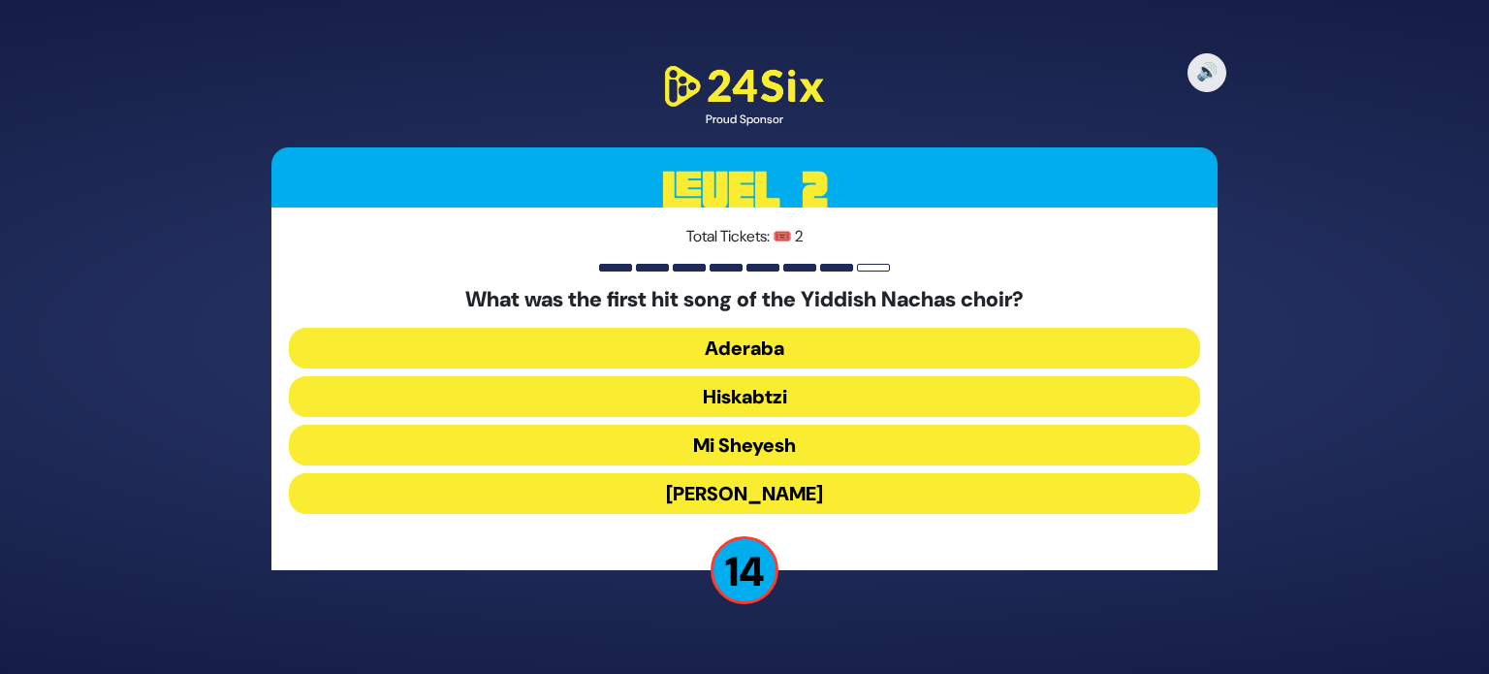
click at [777, 397] on button "Hiskabtzi" at bounding box center [744, 396] width 911 height 41
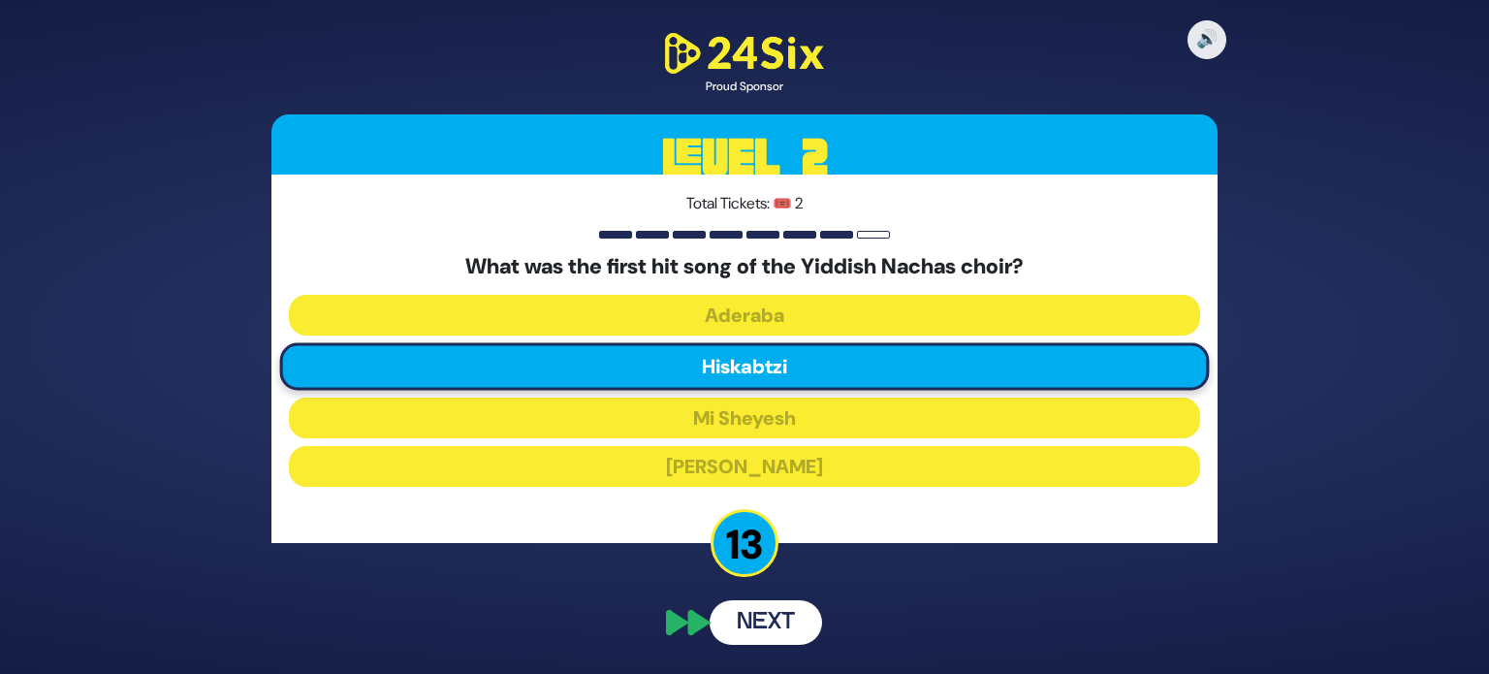
click at [725, 630] on button "Next" at bounding box center [766, 622] width 112 height 45
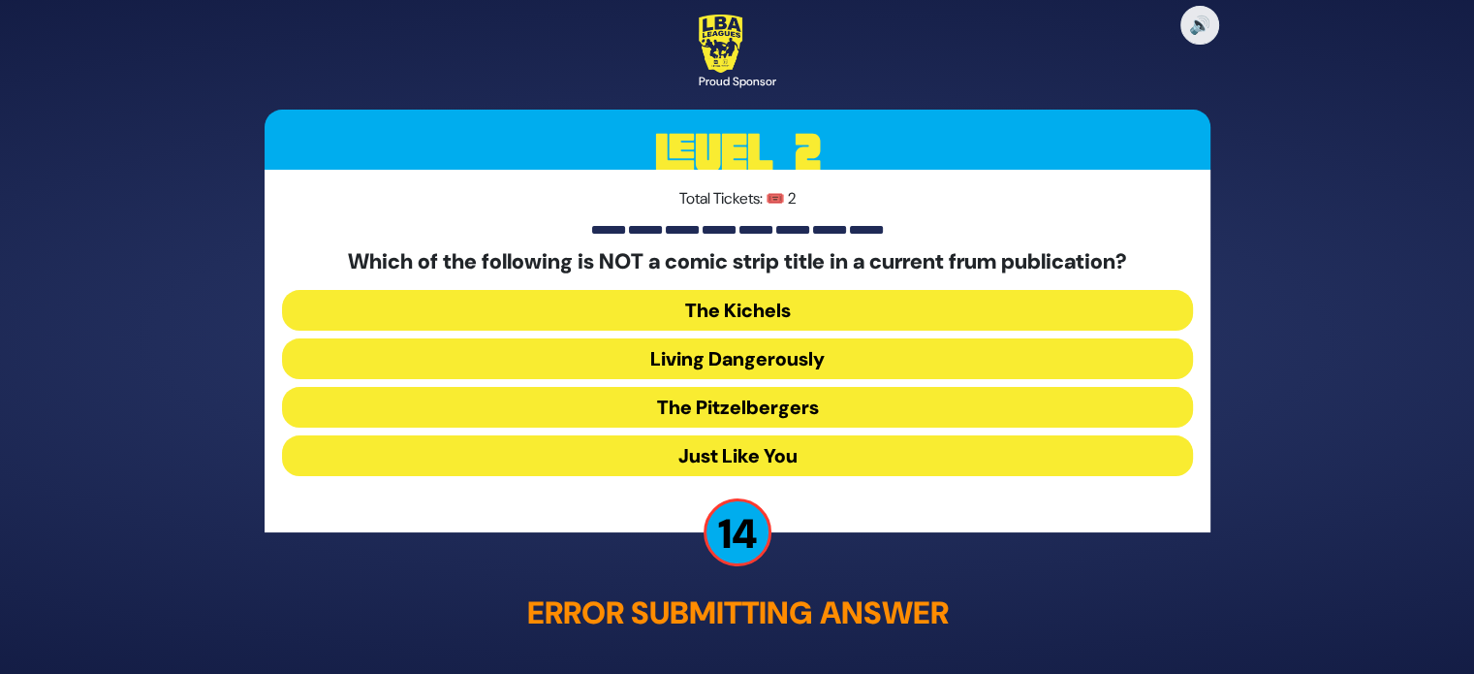
click at [753, 439] on button "Just Like You" at bounding box center [737, 455] width 911 height 41
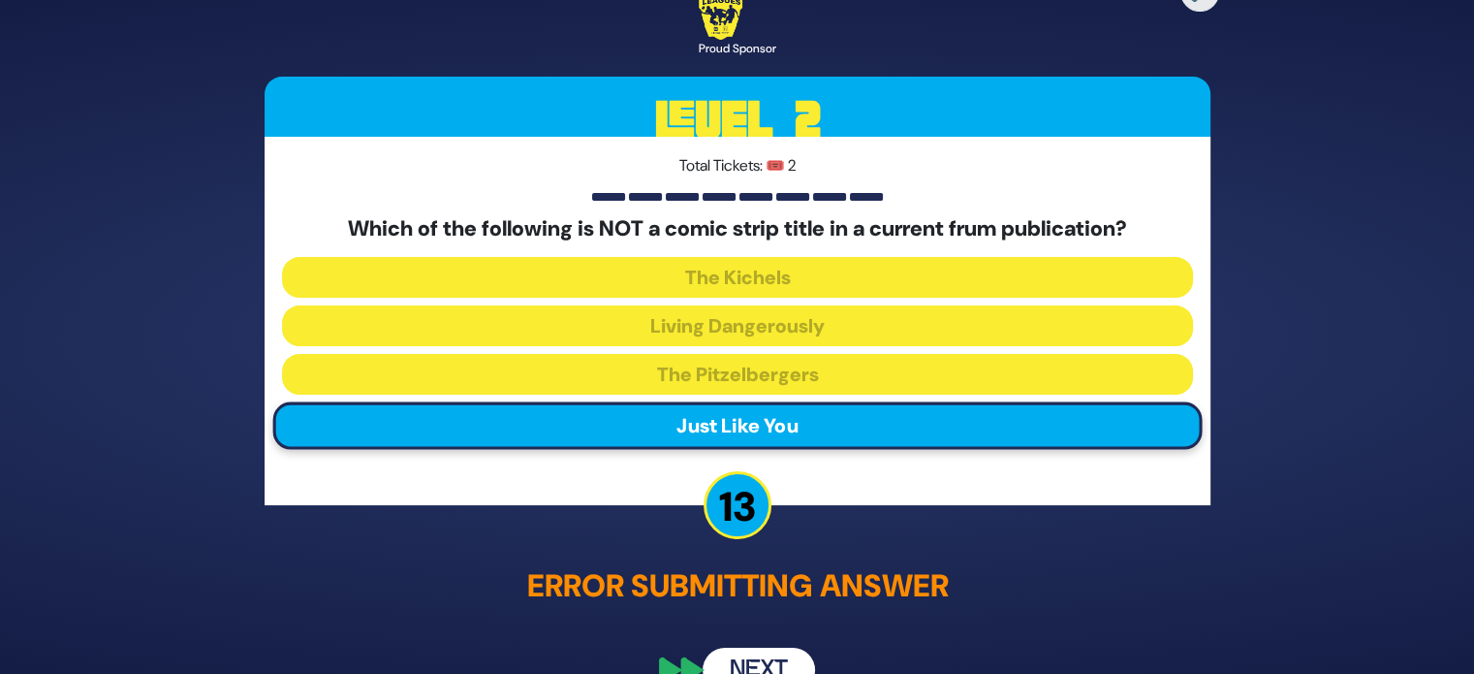
click at [732, 652] on button "Next" at bounding box center [759, 670] width 112 height 45
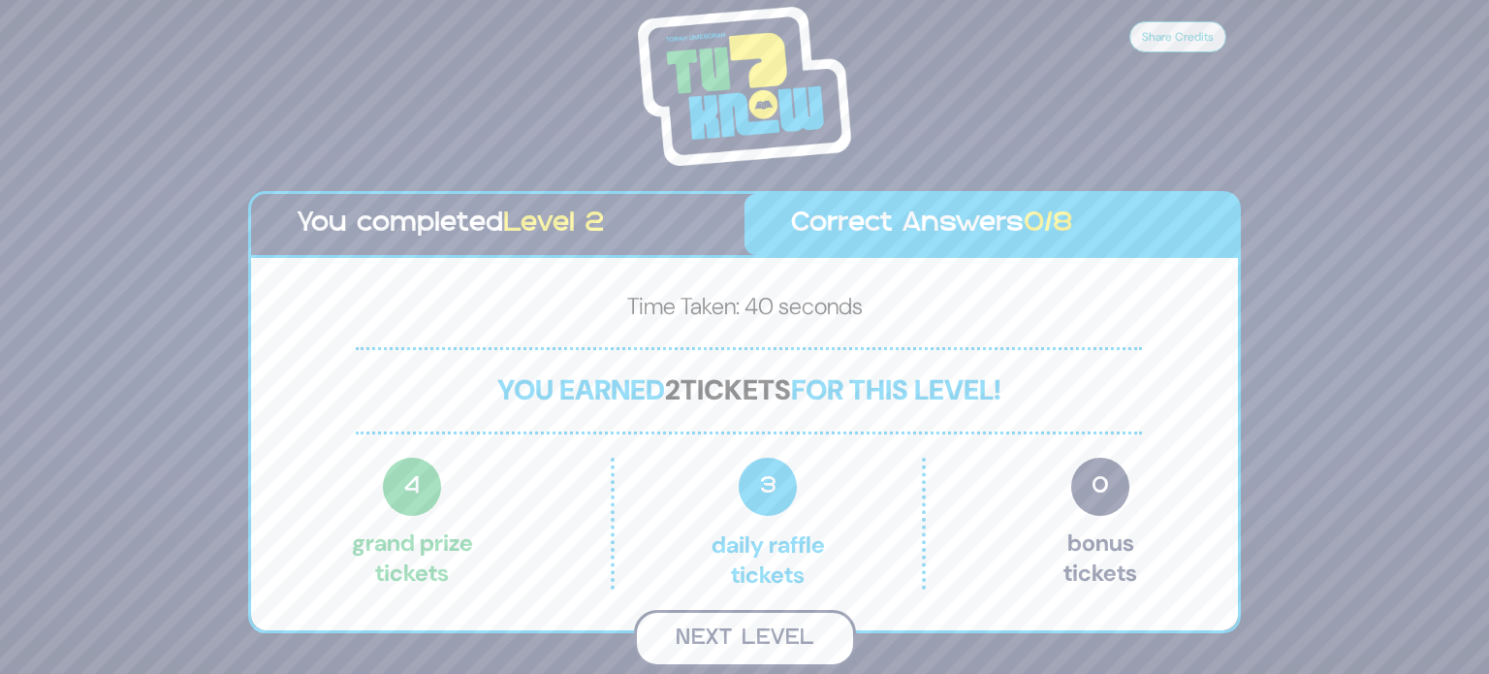
click at [752, 632] on button "Next Level" at bounding box center [745, 638] width 222 height 57
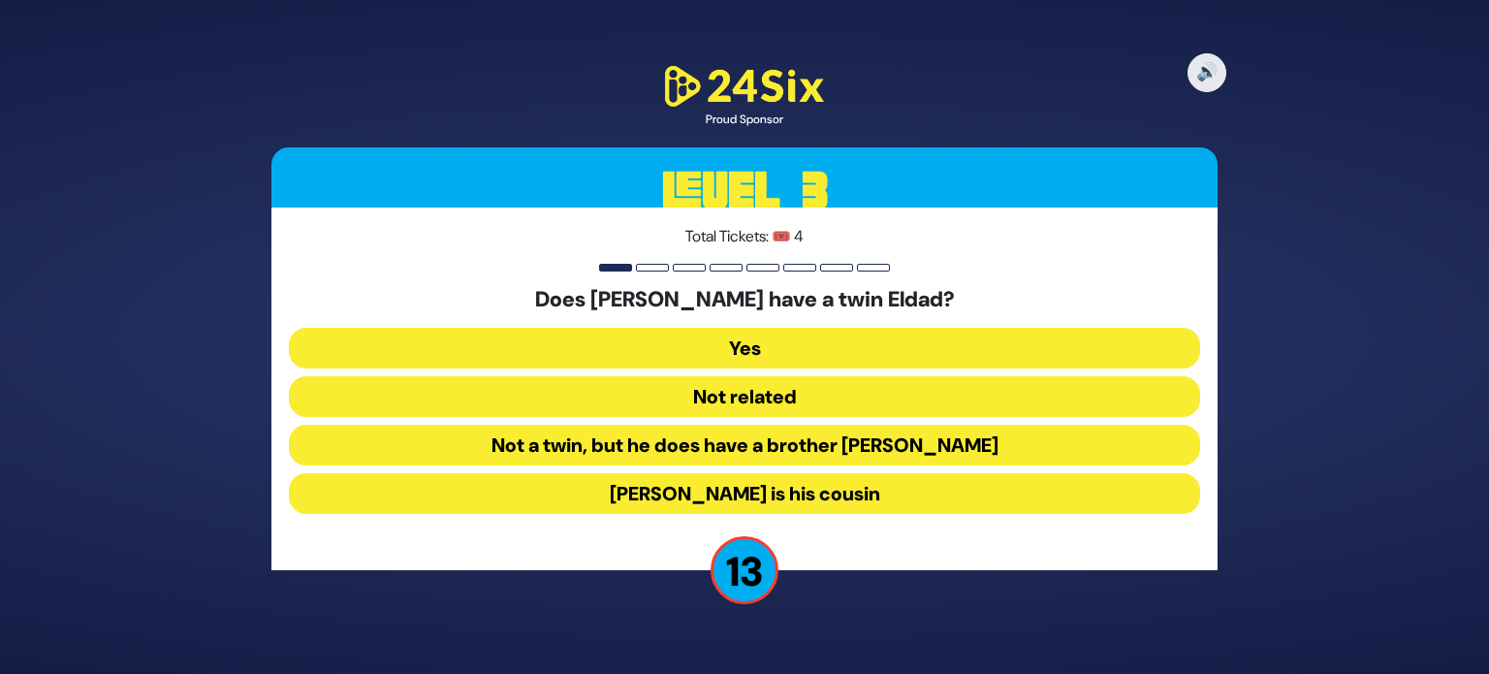
click at [800, 430] on button "Not a twin, but he does have a brother [PERSON_NAME]" at bounding box center [744, 445] width 911 height 41
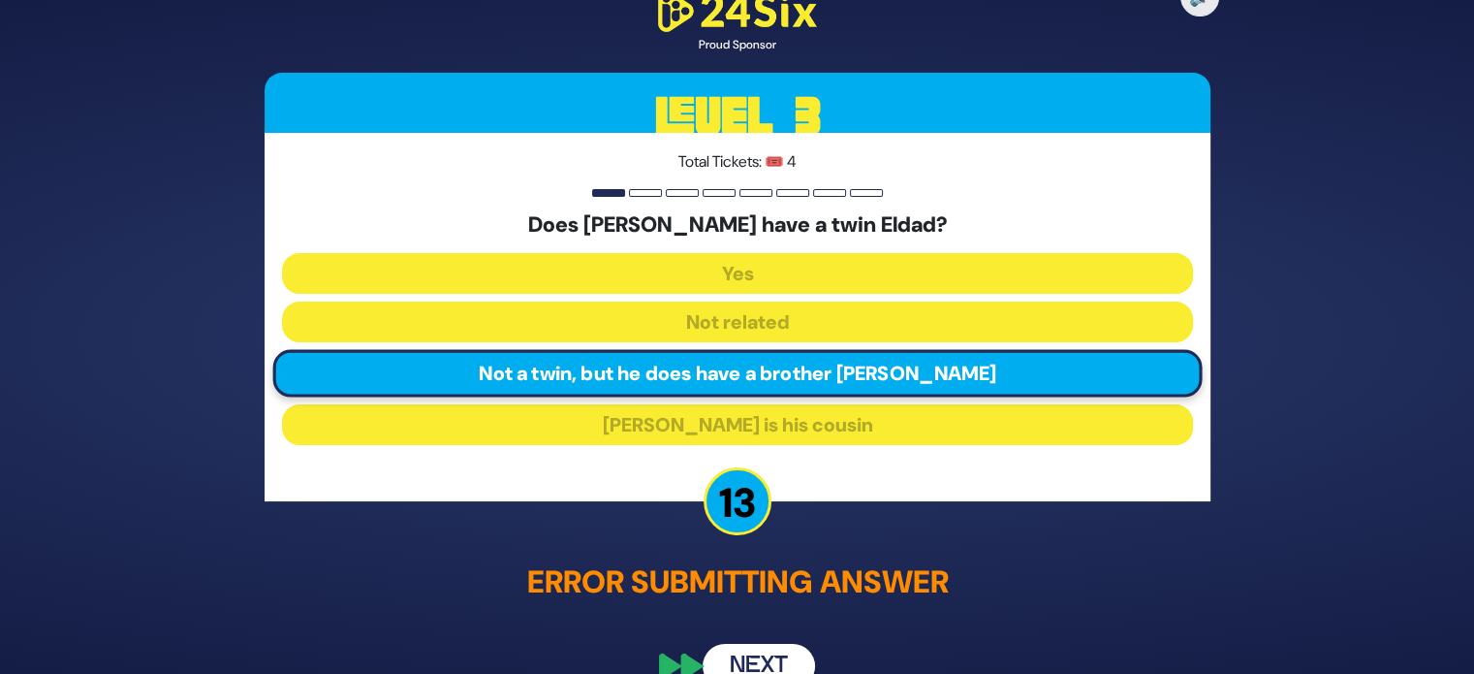
click at [758, 653] on button "Next" at bounding box center [759, 666] width 112 height 45
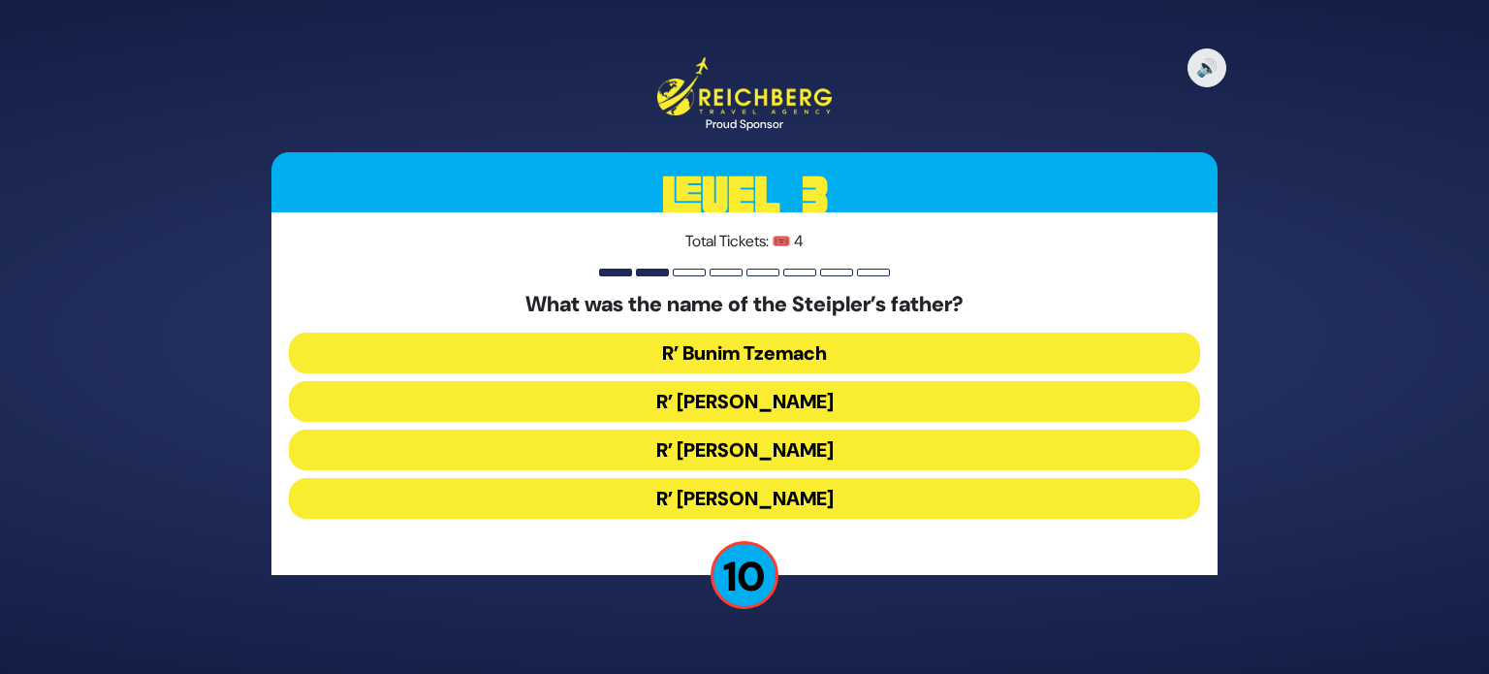
click at [816, 493] on button "R’ [PERSON_NAME]" at bounding box center [744, 498] width 911 height 41
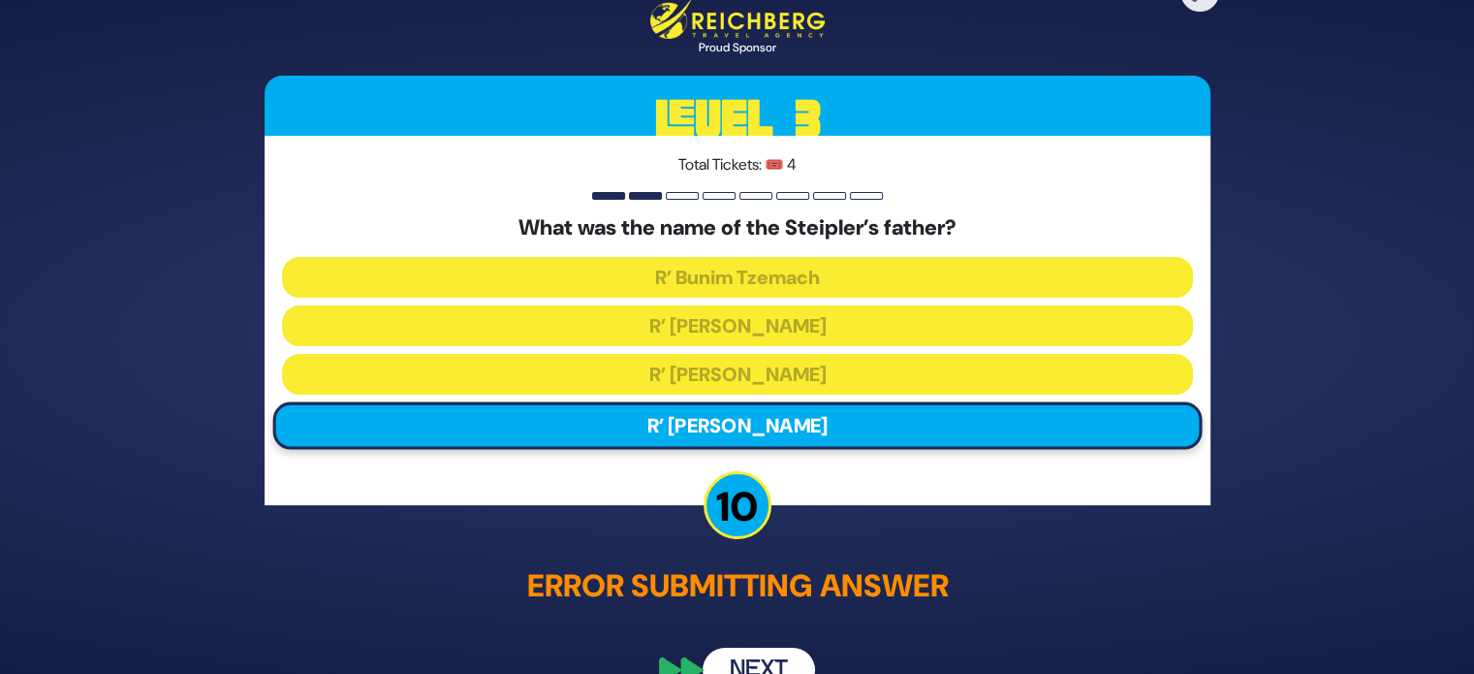
click at [768, 664] on button "Next" at bounding box center [759, 670] width 112 height 45
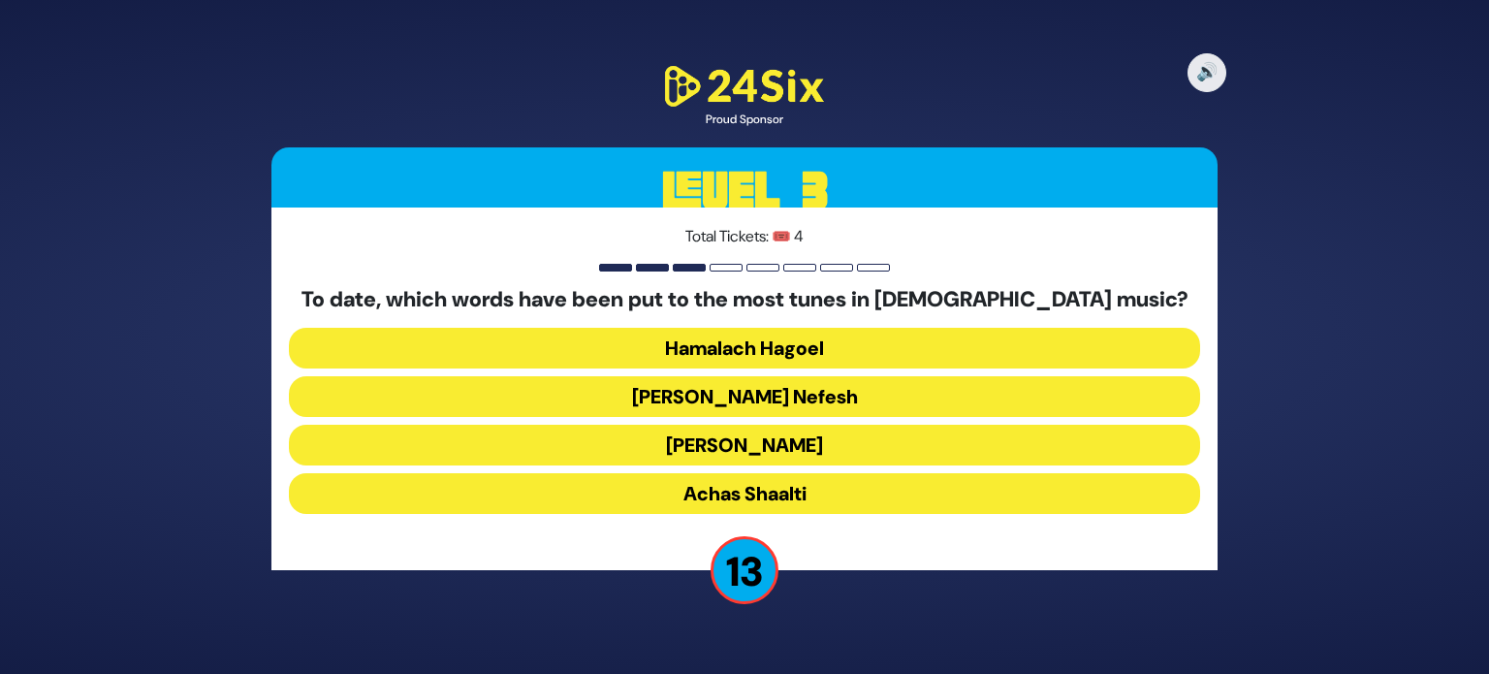
click at [814, 455] on button "[PERSON_NAME]" at bounding box center [744, 445] width 911 height 41
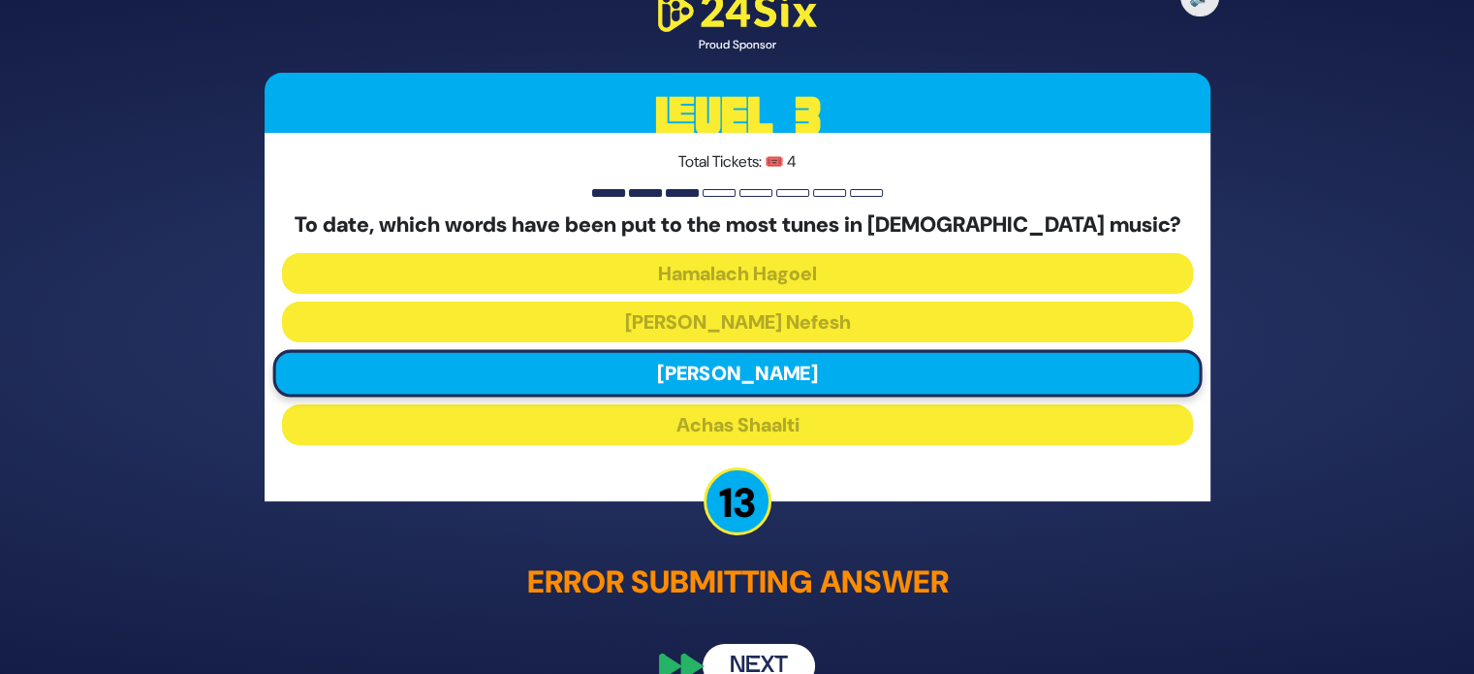
click at [740, 650] on button "Next" at bounding box center [759, 666] width 112 height 45
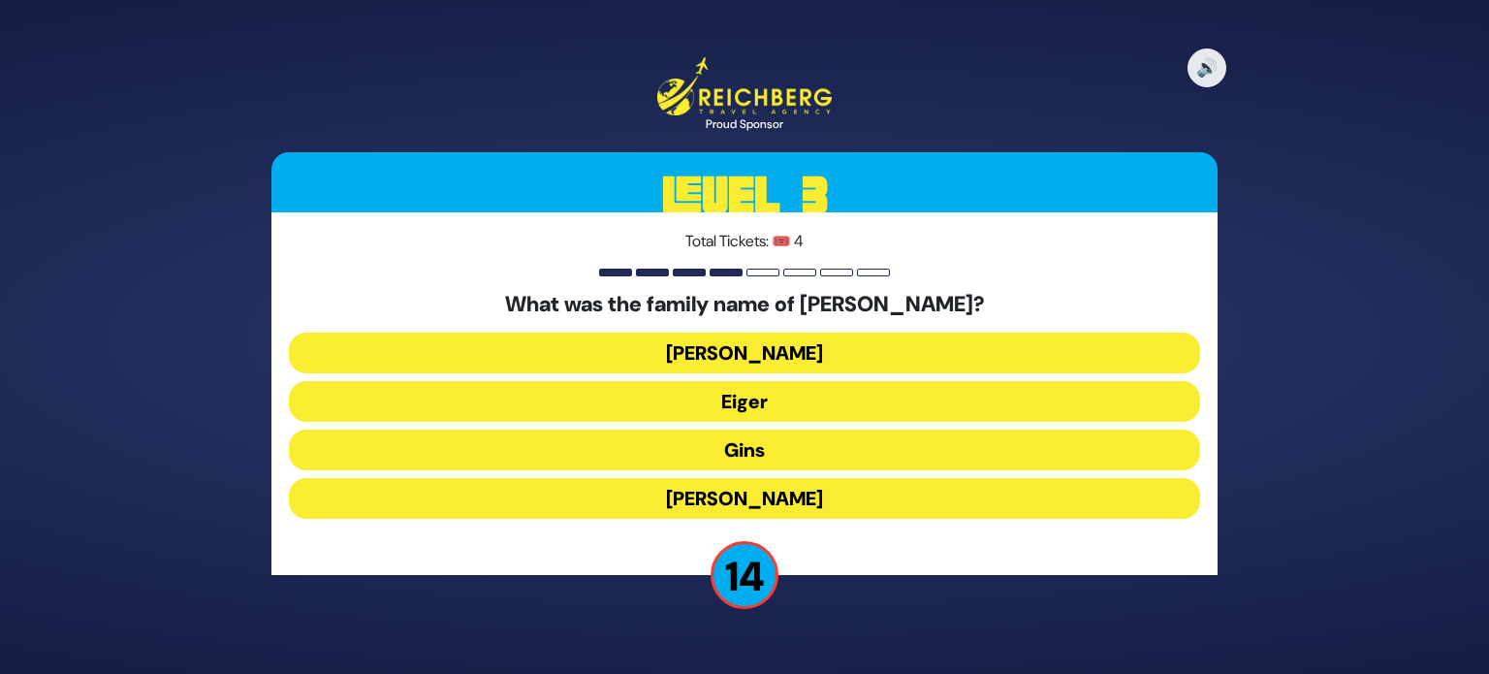
click at [799, 440] on button "Gins" at bounding box center [744, 449] width 911 height 41
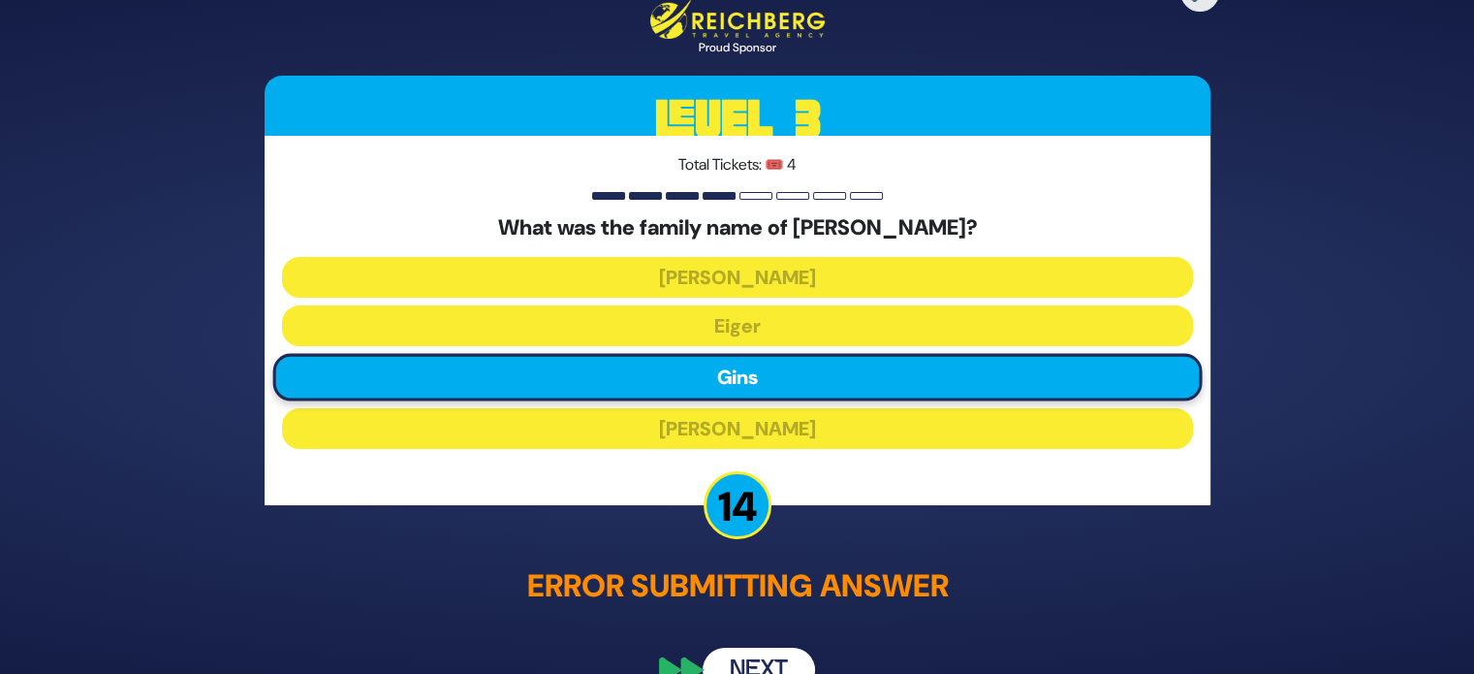
click at [756, 657] on button "Next" at bounding box center [759, 670] width 112 height 45
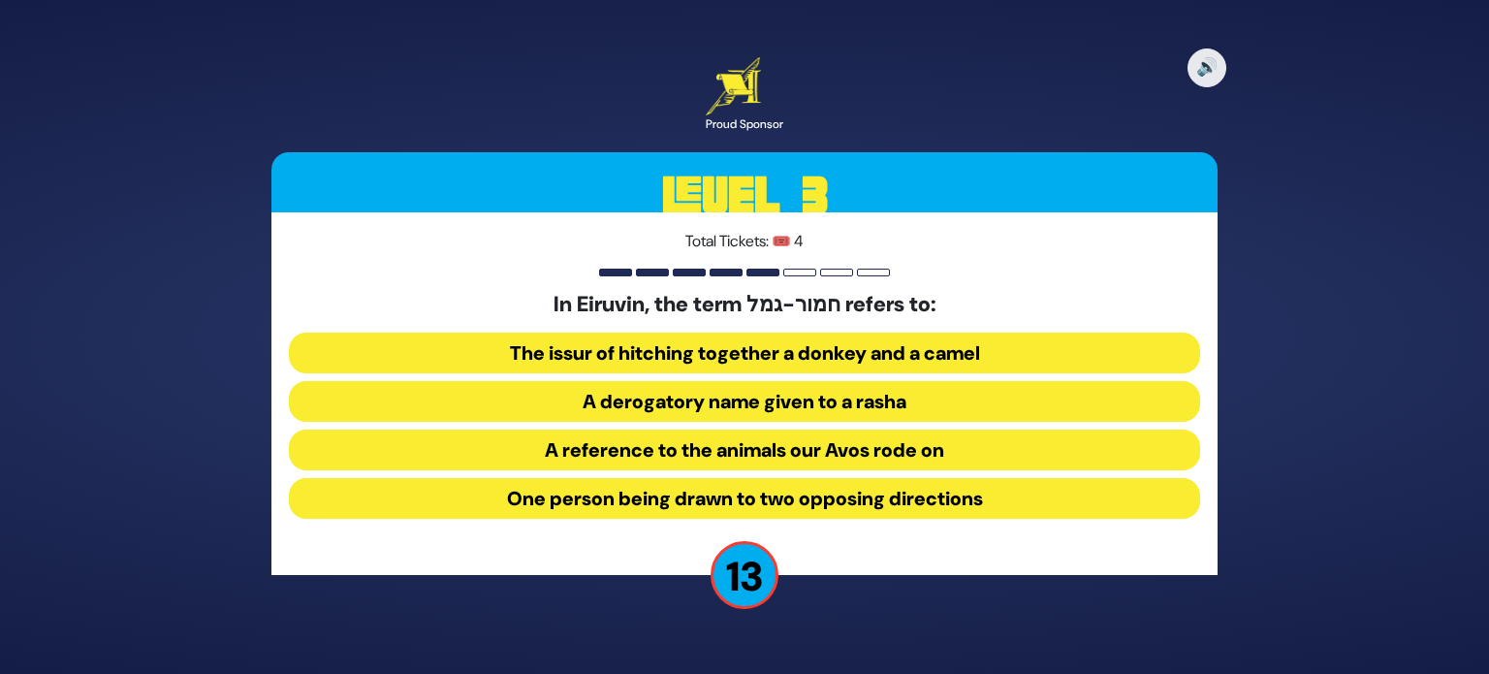
click at [788, 511] on button "One person being drawn to two opposing directions" at bounding box center [744, 498] width 911 height 41
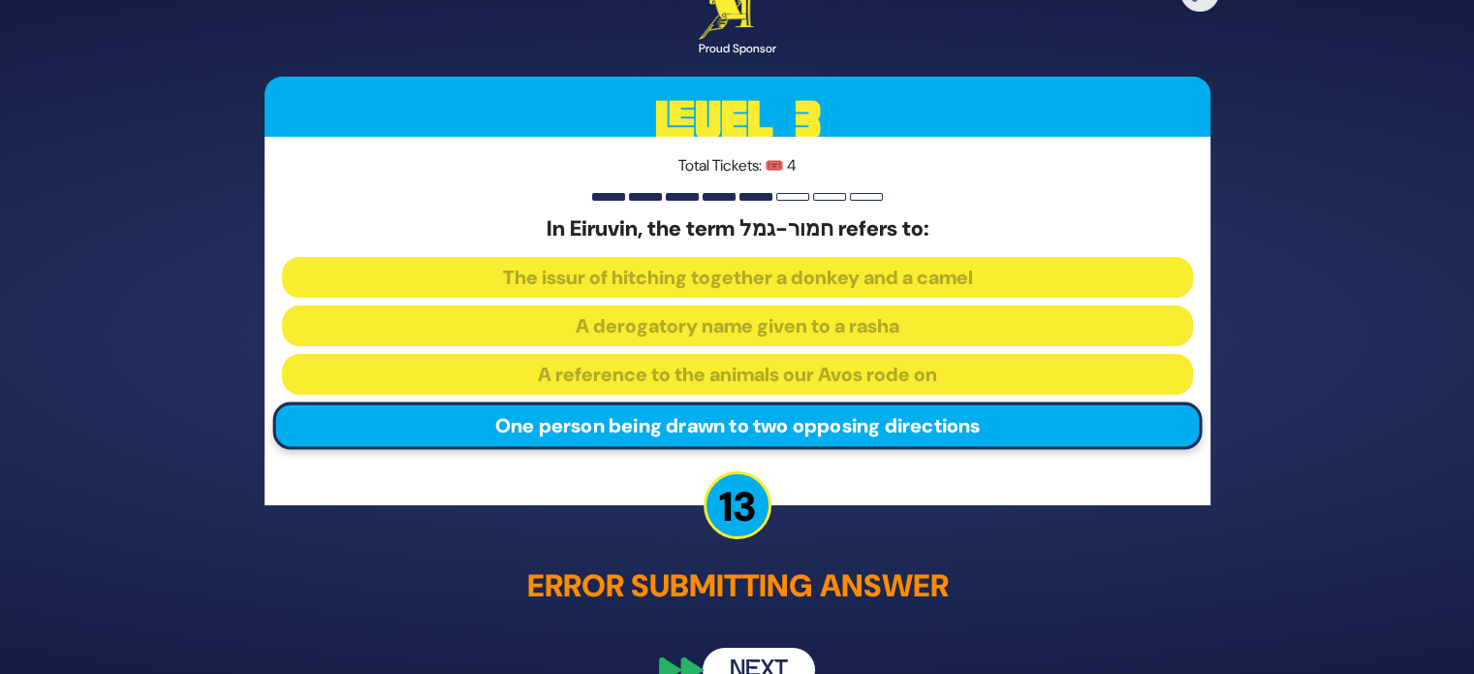
click at [750, 653] on button "Next" at bounding box center [759, 670] width 112 height 45
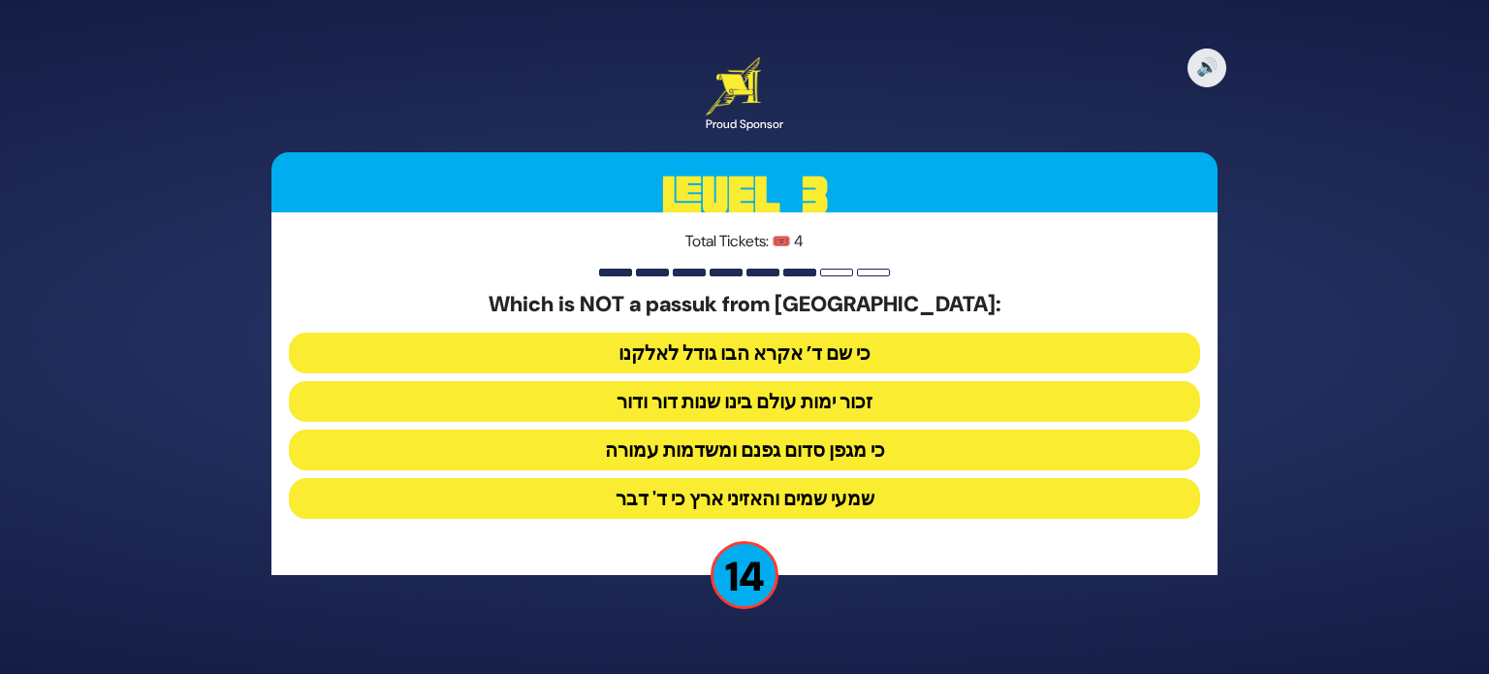
click at [795, 517] on button "שמעי שמים והאזיני ארץ כי ד' דבר" at bounding box center [744, 498] width 911 height 41
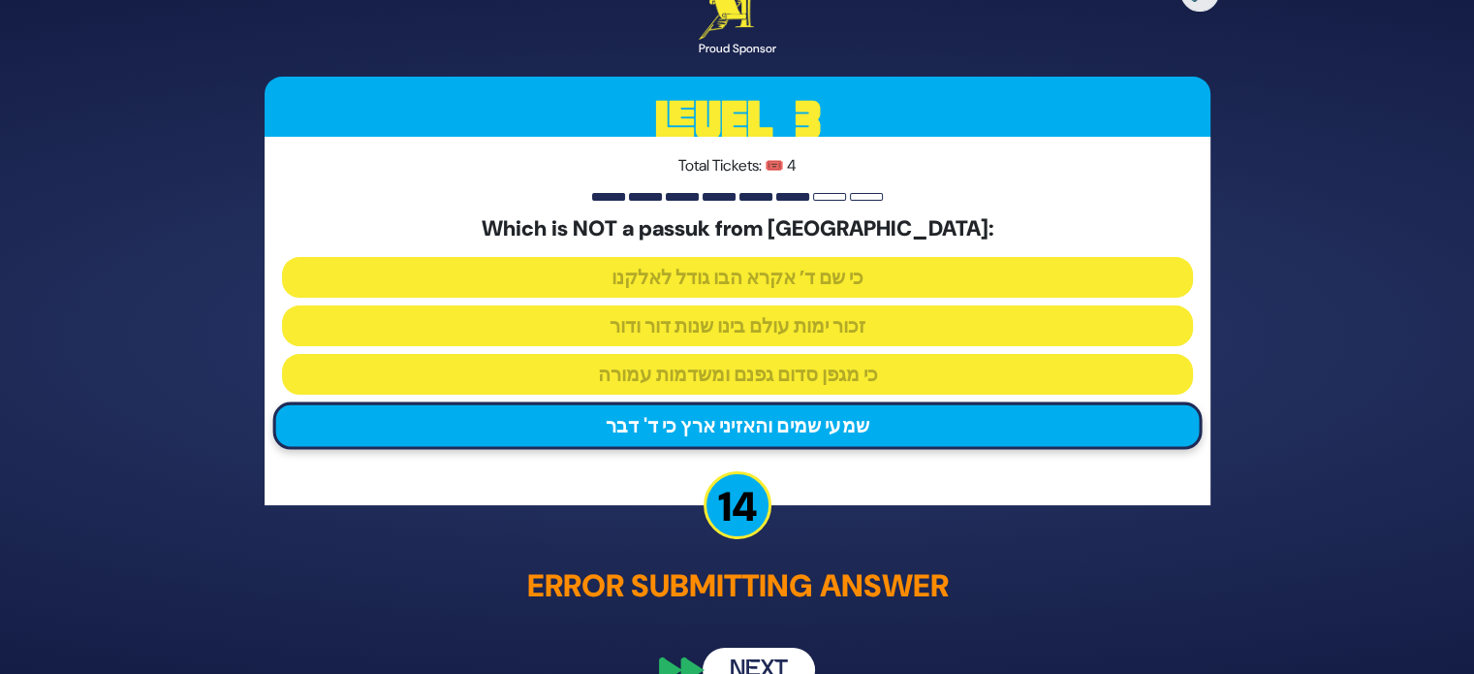
click at [741, 651] on button "Next" at bounding box center [759, 670] width 112 height 45
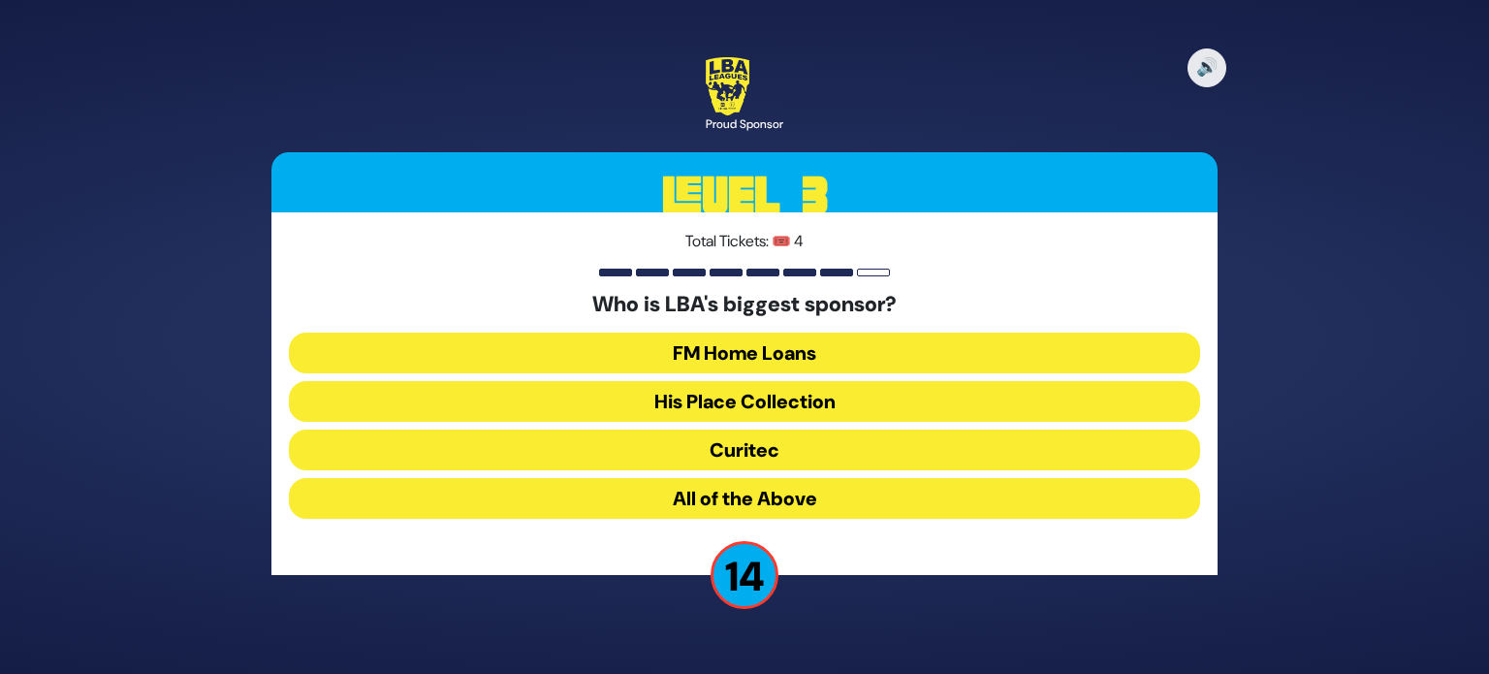
click at [775, 492] on button "All of the Above" at bounding box center [744, 498] width 911 height 41
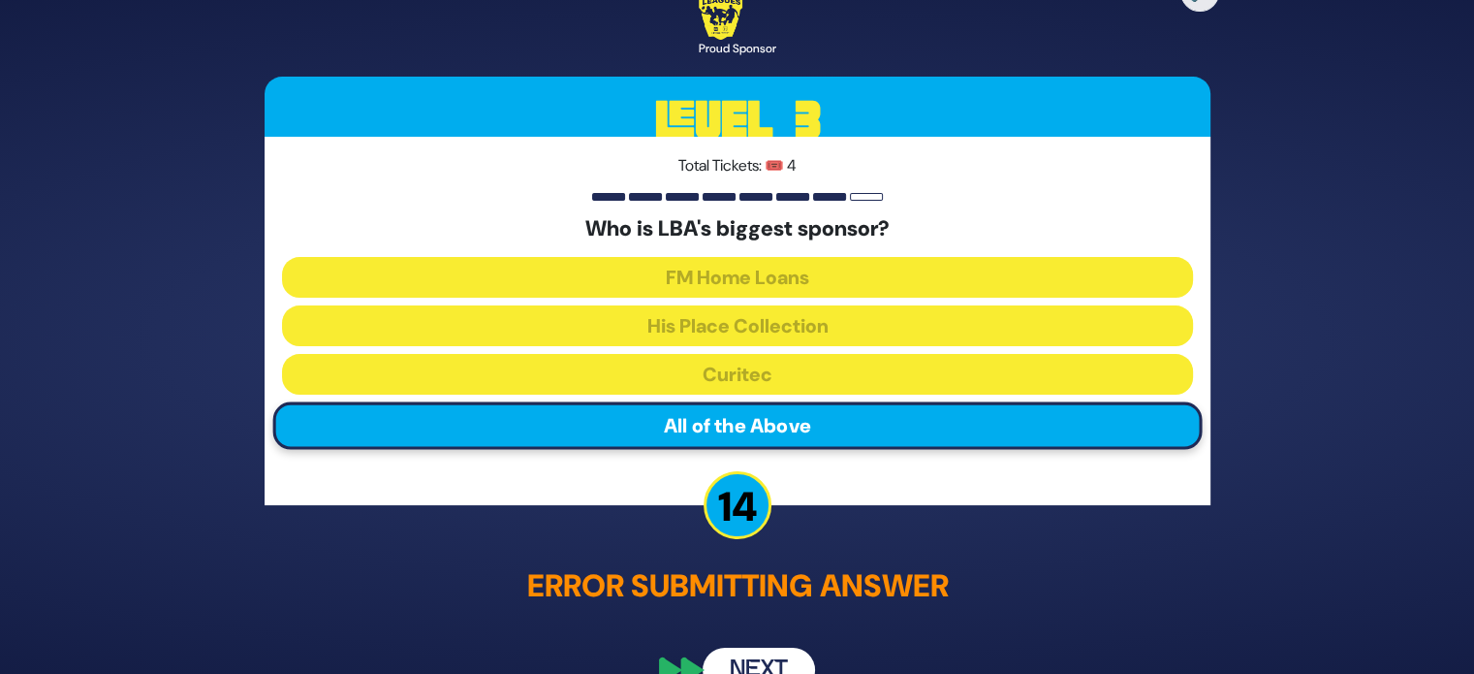
click at [749, 655] on button "Next" at bounding box center [759, 670] width 112 height 45
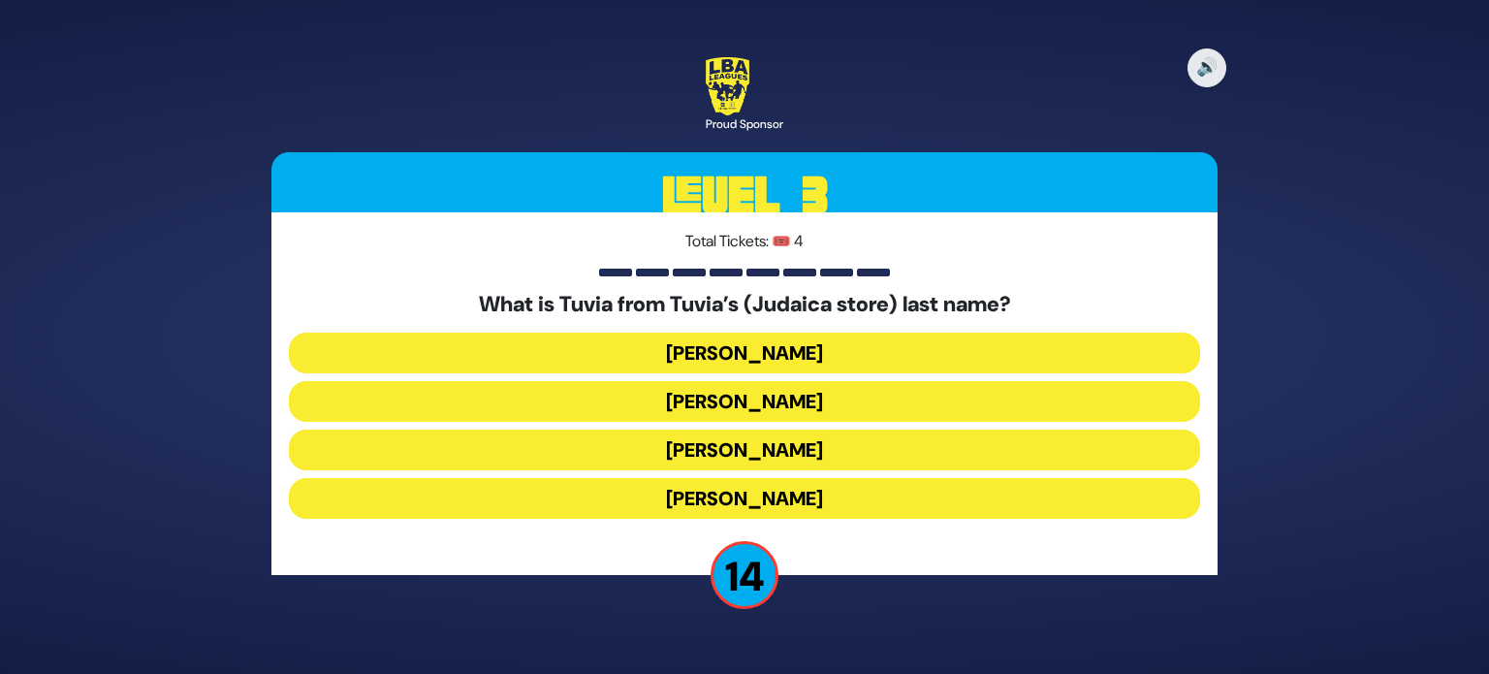
click at [805, 453] on button "[PERSON_NAME]" at bounding box center [744, 449] width 911 height 41
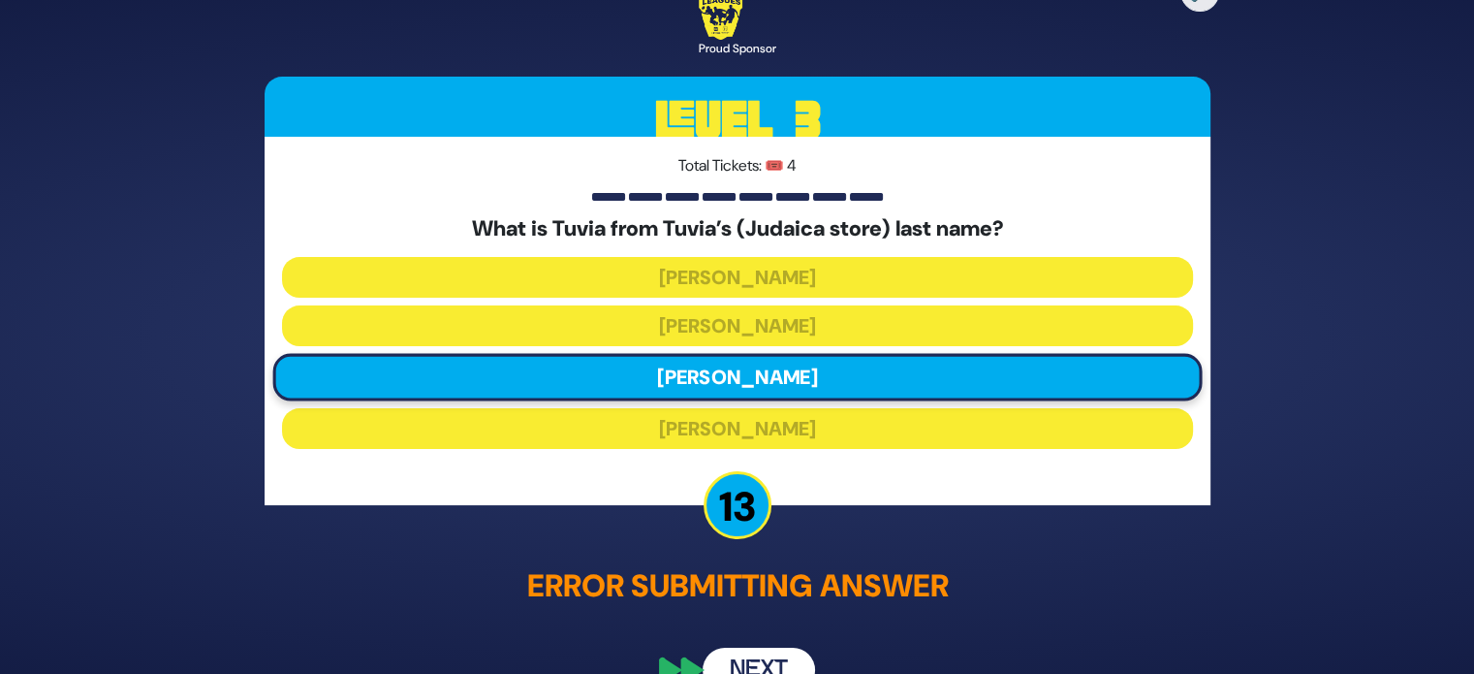
click at [766, 634] on div "🔊 Proud Sponsor Level 3 Total Tickets: 🎟️ 4 What is Tuvia from Tuvia’s (Judaica…" at bounding box center [737, 336] width 993 height 757
click at [764, 662] on button "Next" at bounding box center [759, 670] width 112 height 45
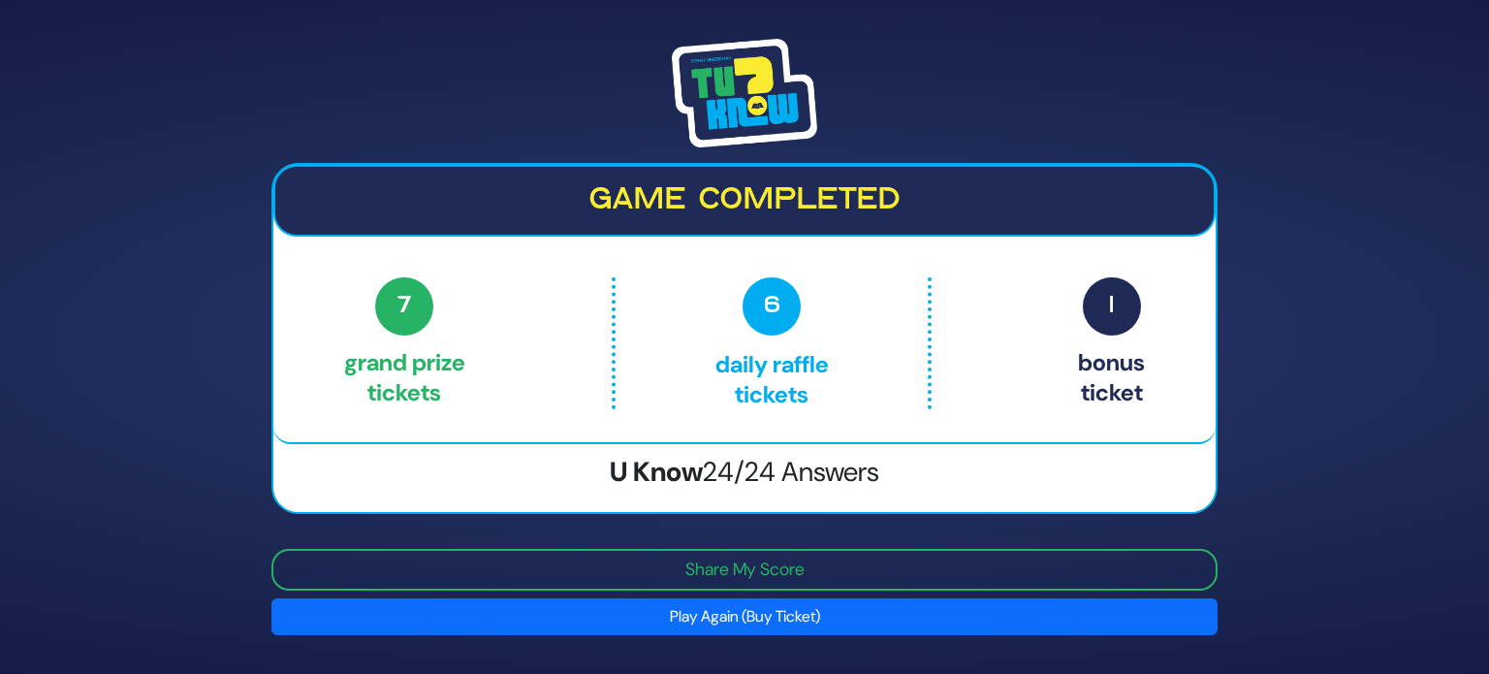
click at [779, 614] on button "Play Again (Buy Ticket)" at bounding box center [744, 616] width 946 height 37
